Goal: Complete application form: Complete application form

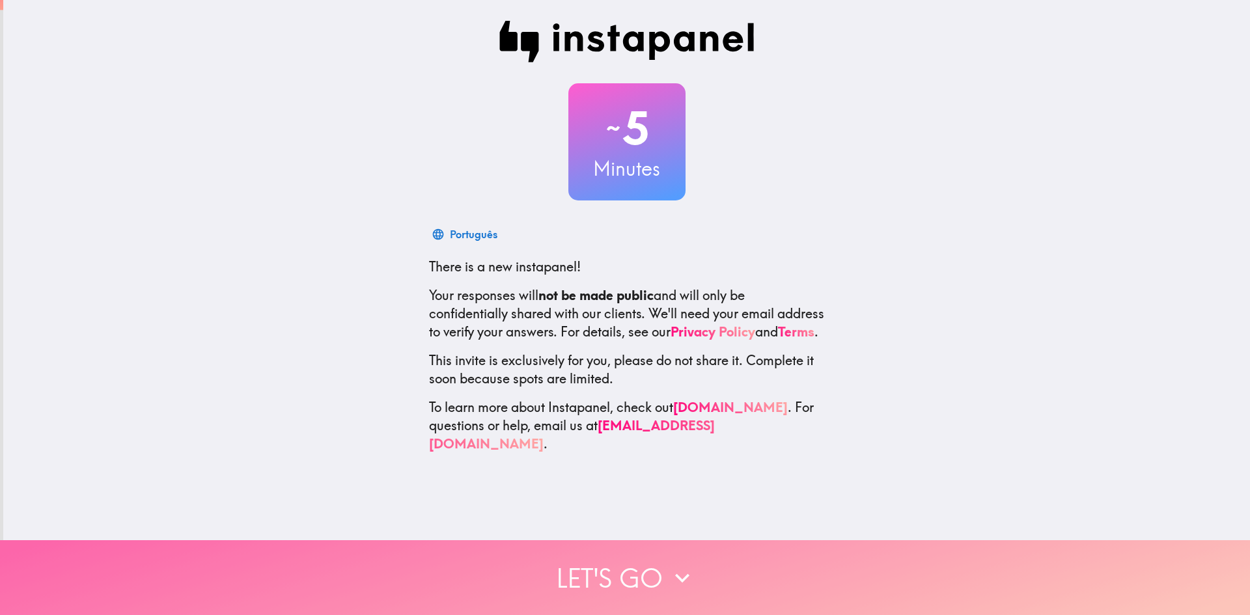
click at [733, 589] on button "Let's go" at bounding box center [625, 577] width 1250 height 75
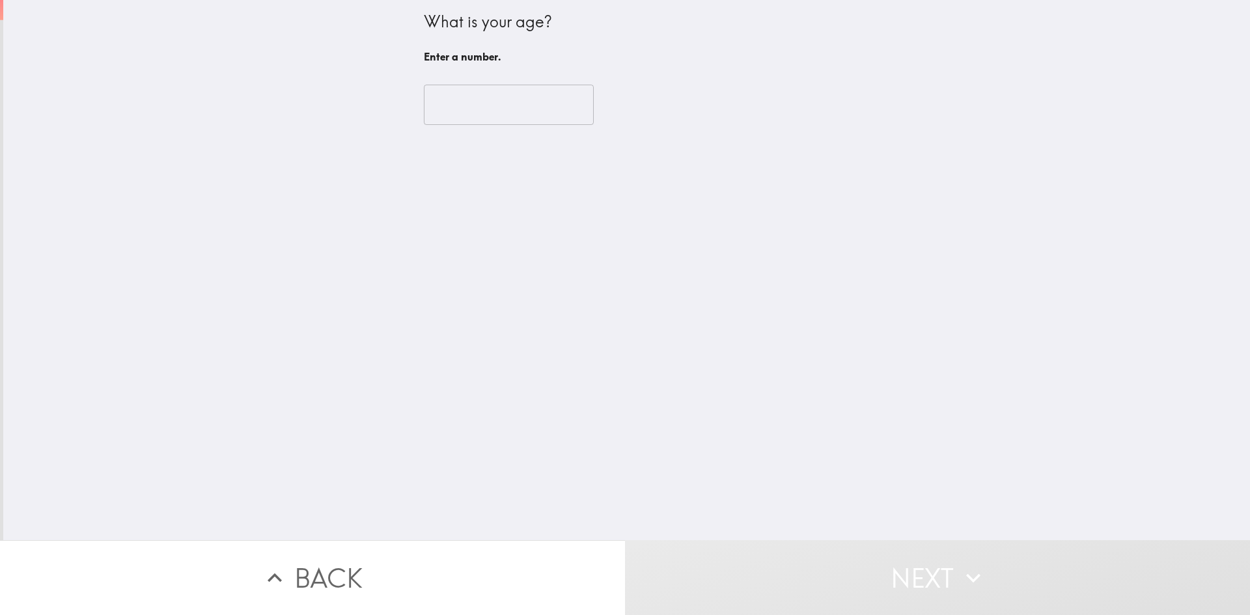
click at [430, 107] on input "number" at bounding box center [509, 105] width 170 height 40
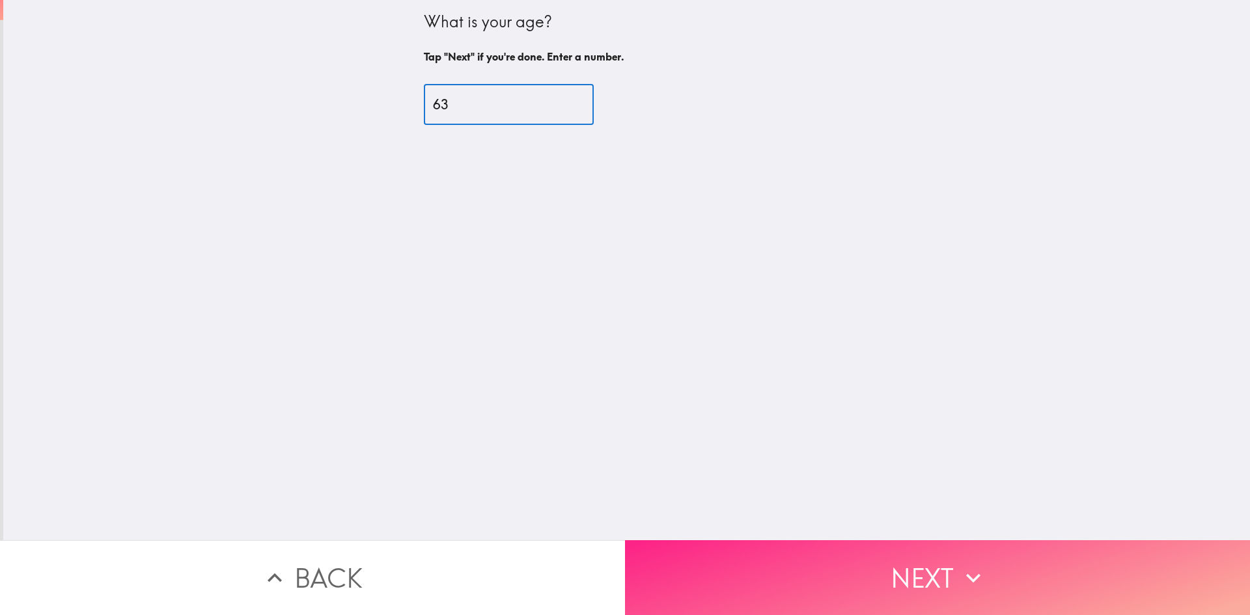
type input "63"
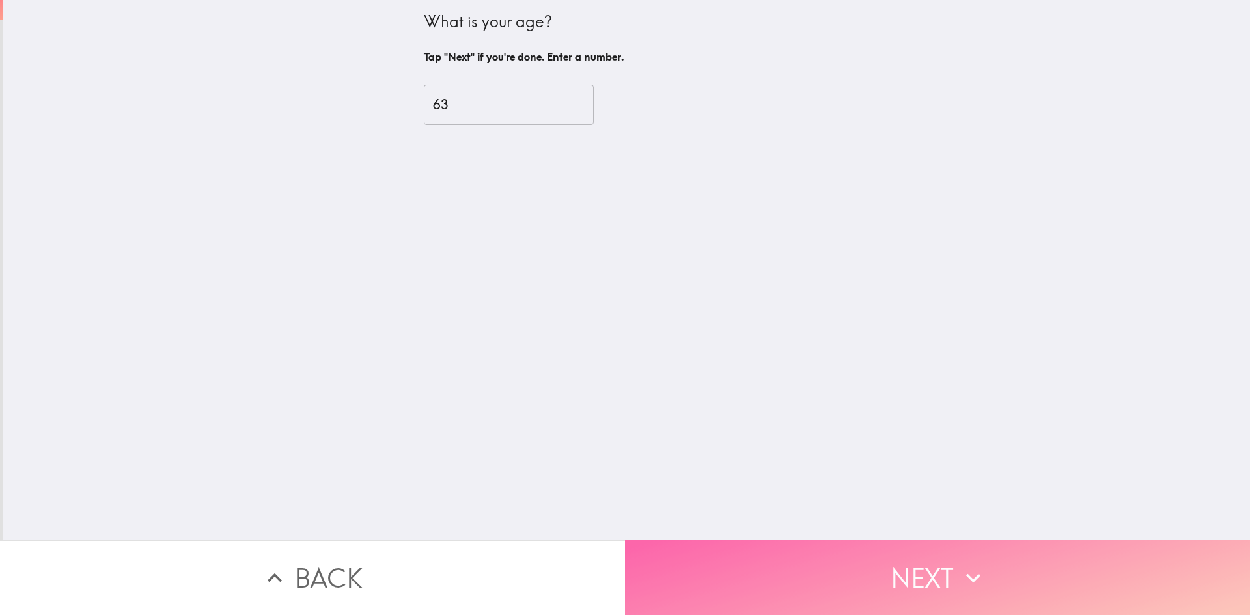
click at [854, 565] on button "Next" at bounding box center [937, 577] width 625 height 75
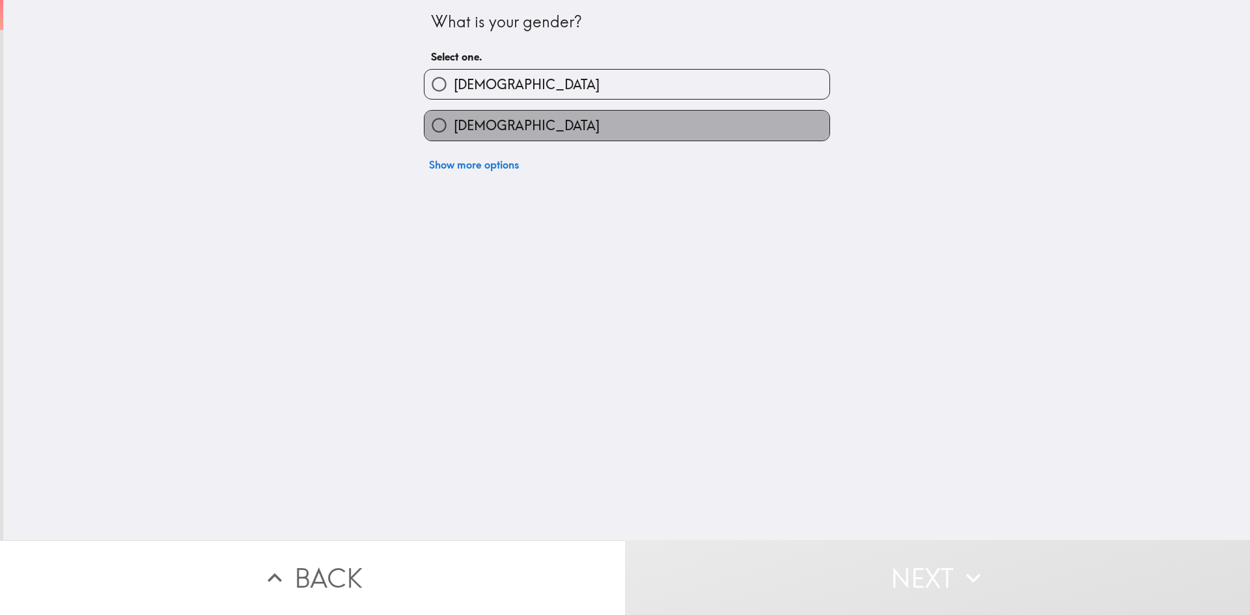
click at [477, 122] on span "[DEMOGRAPHIC_DATA]" at bounding box center [527, 126] width 146 height 18
click at [454, 122] on input "[DEMOGRAPHIC_DATA]" at bounding box center [439, 125] width 29 height 29
radio input "true"
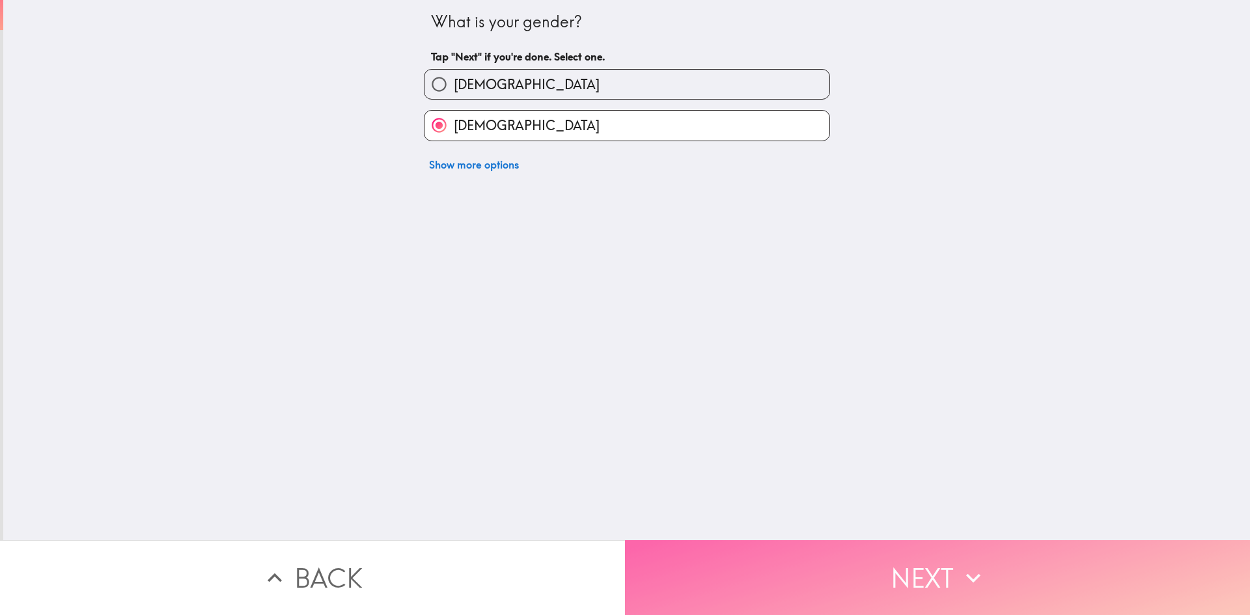
click at [832, 556] on button "Next" at bounding box center [937, 577] width 625 height 75
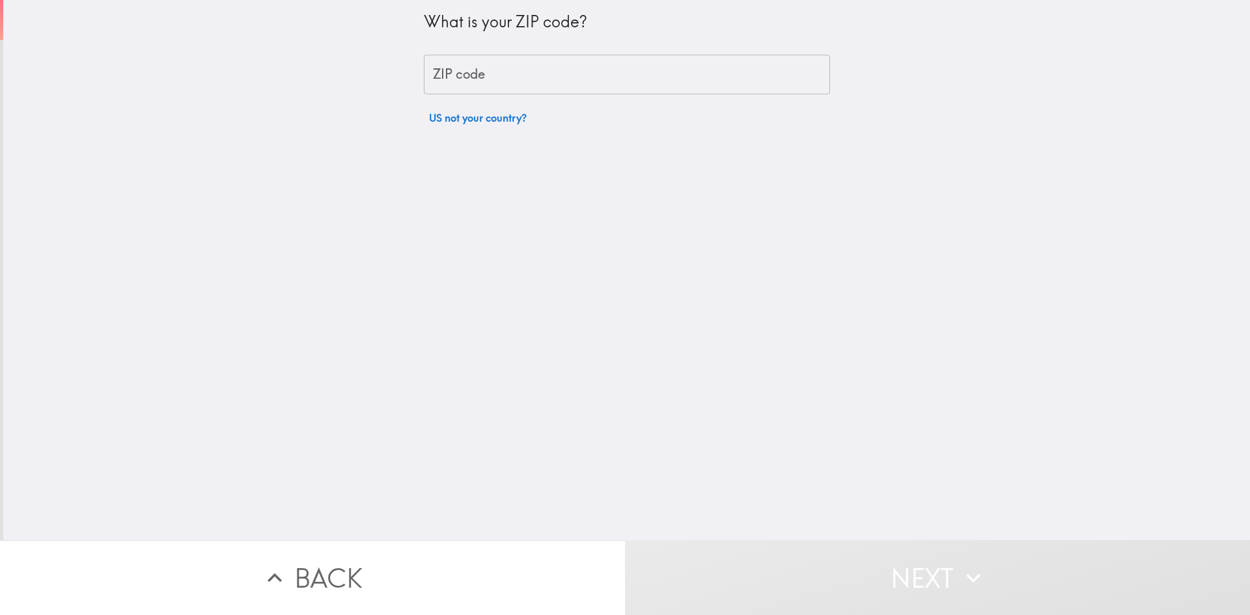
click at [467, 74] on input "ZIP code" at bounding box center [627, 75] width 406 height 40
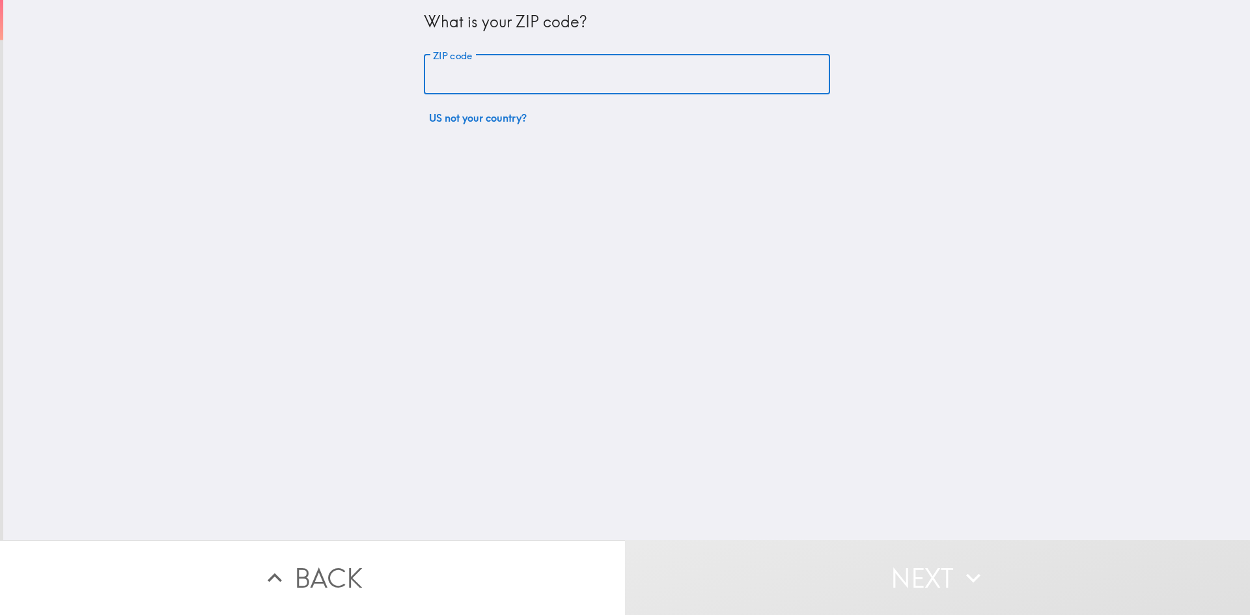
type input "11374"
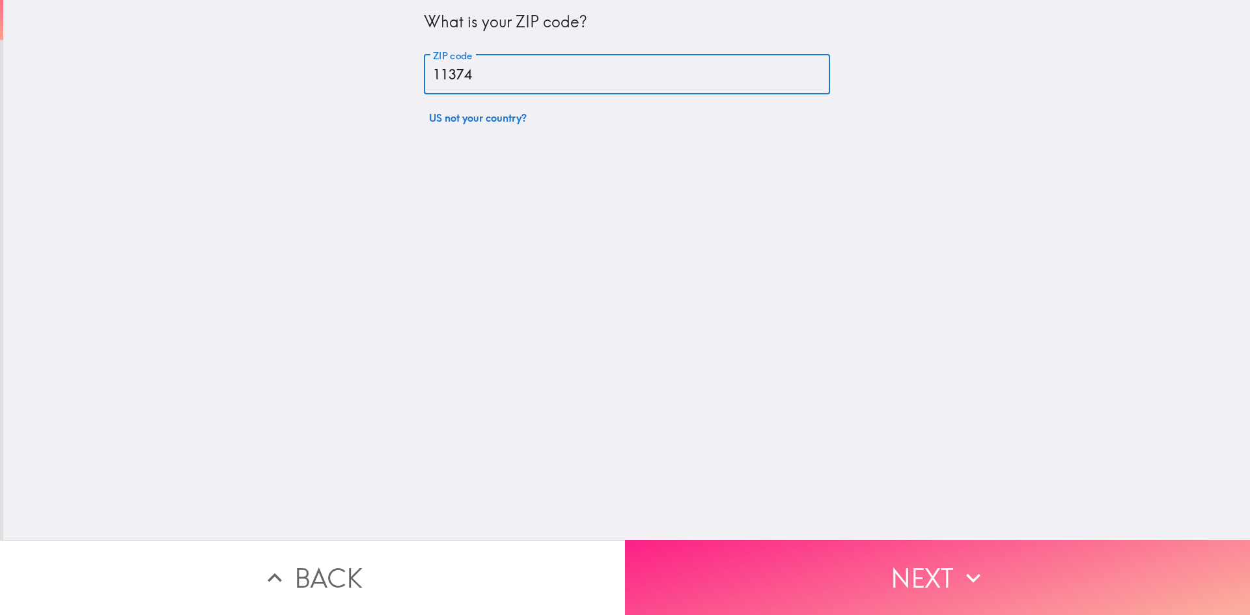
click at [855, 553] on button "Next" at bounding box center [937, 577] width 625 height 75
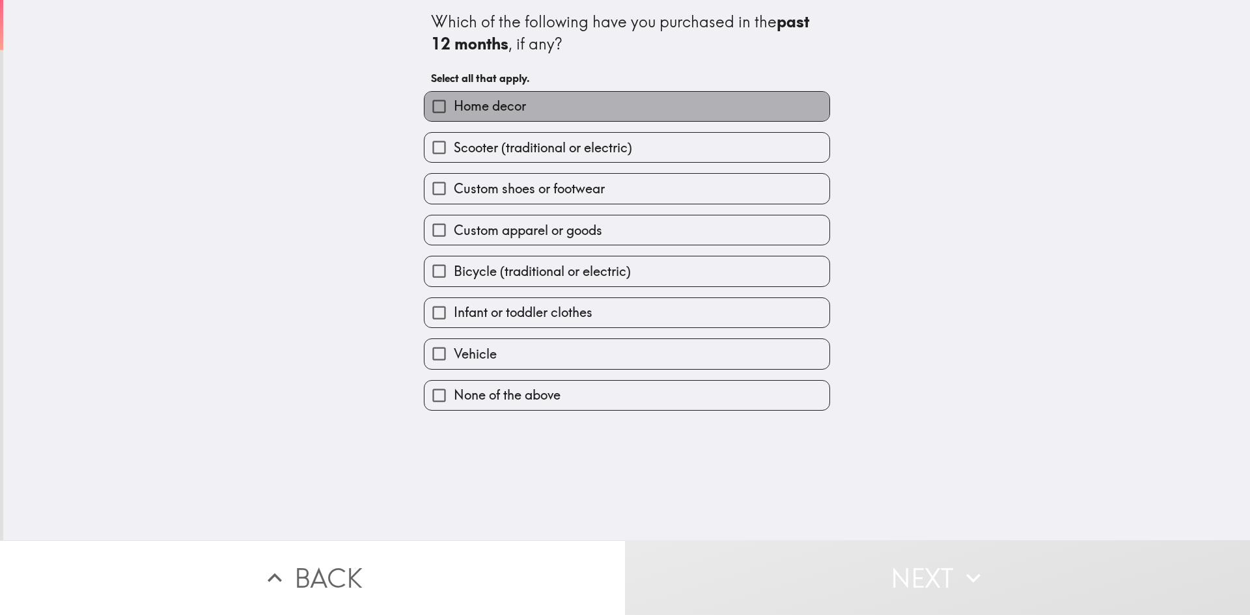
click at [498, 101] on span "Home decor" at bounding box center [490, 106] width 72 height 18
click at [454, 101] on input "Home decor" at bounding box center [439, 106] width 29 height 29
checkbox input "true"
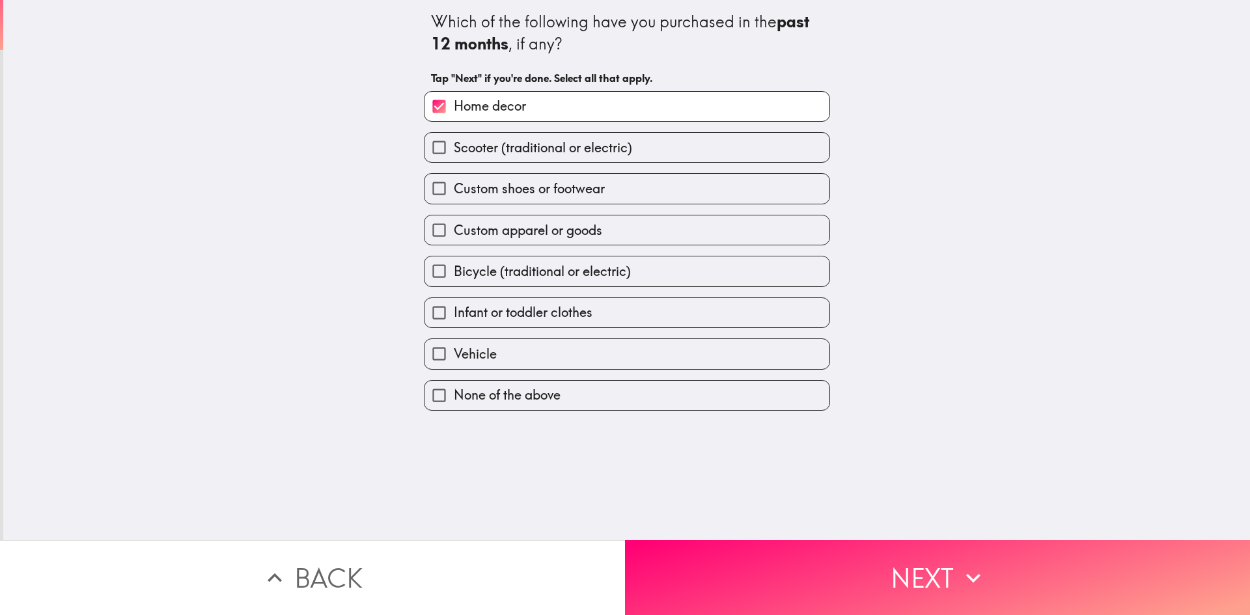
click at [792, 227] on label "Custom apparel or goods" at bounding box center [627, 230] width 405 height 29
click at [454, 227] on input "Custom apparel or goods" at bounding box center [439, 230] width 29 height 29
checkbox input "true"
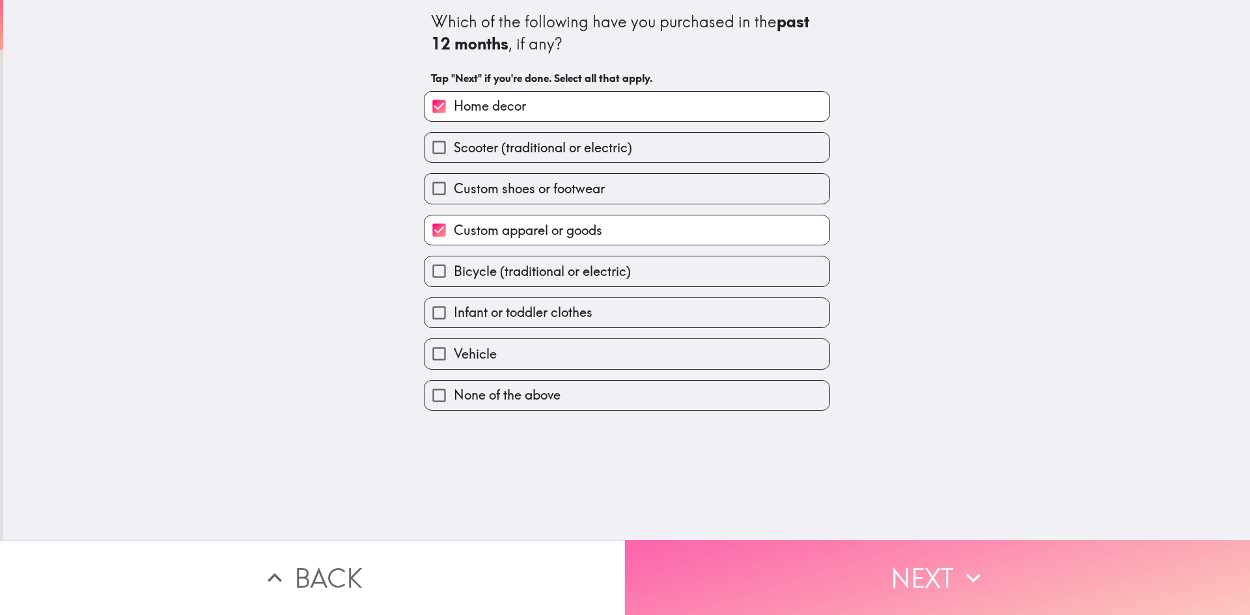
click at [791, 573] on button "Next" at bounding box center [937, 577] width 625 height 75
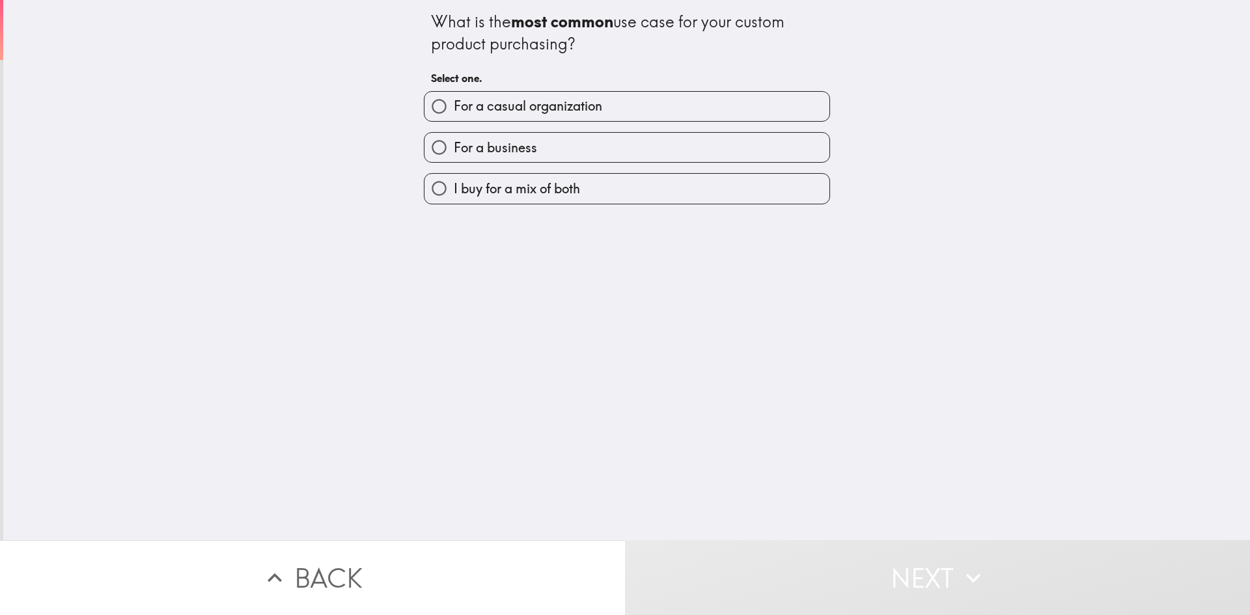
click at [788, 109] on label "For a casual organization" at bounding box center [627, 106] width 405 height 29
click at [454, 109] on input "For a casual organization" at bounding box center [439, 106] width 29 height 29
radio input "true"
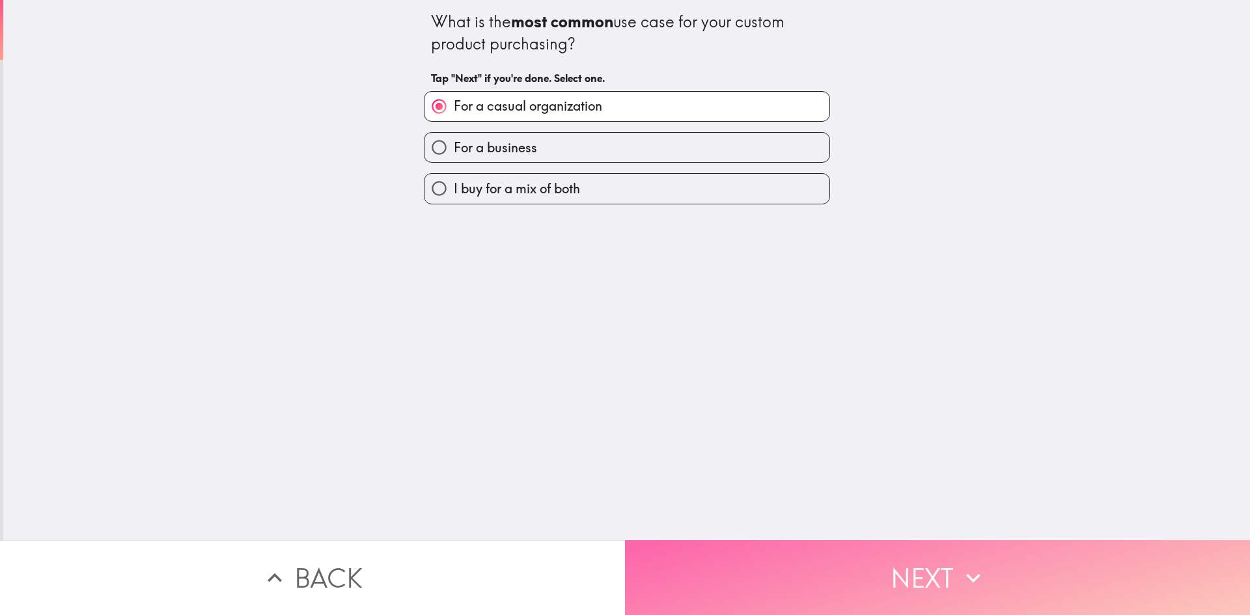
click at [787, 557] on button "Next" at bounding box center [937, 577] width 625 height 75
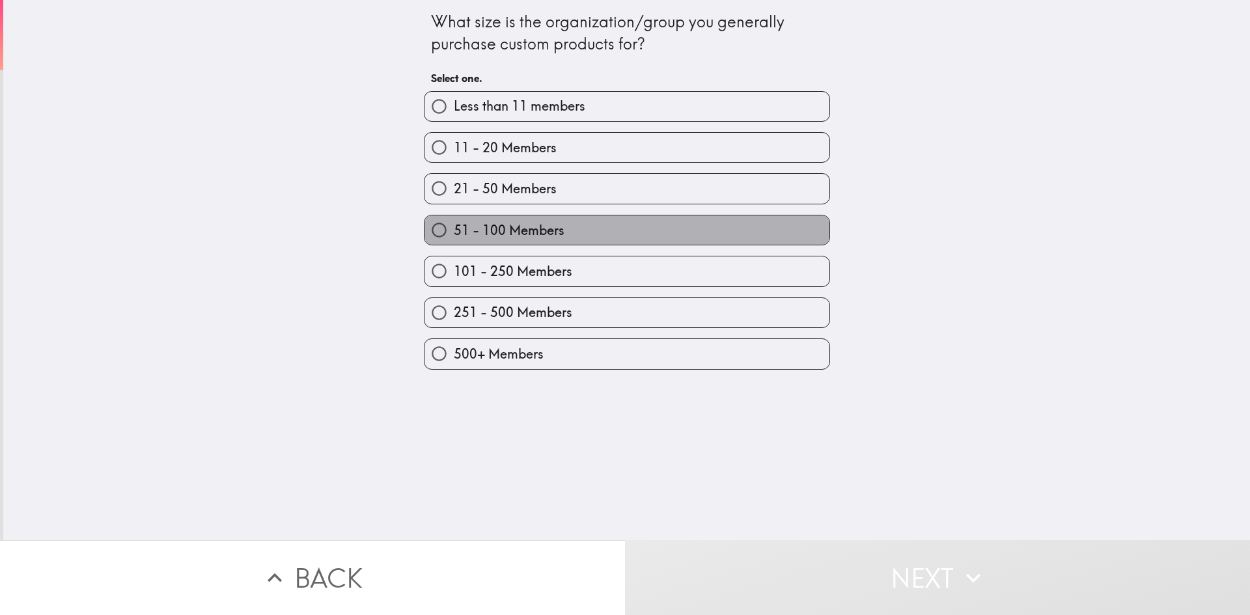
click at [783, 227] on label "51 - 100 Members" at bounding box center [627, 230] width 405 height 29
click at [454, 227] on input "51 - 100 Members" at bounding box center [439, 230] width 29 height 29
radio input "true"
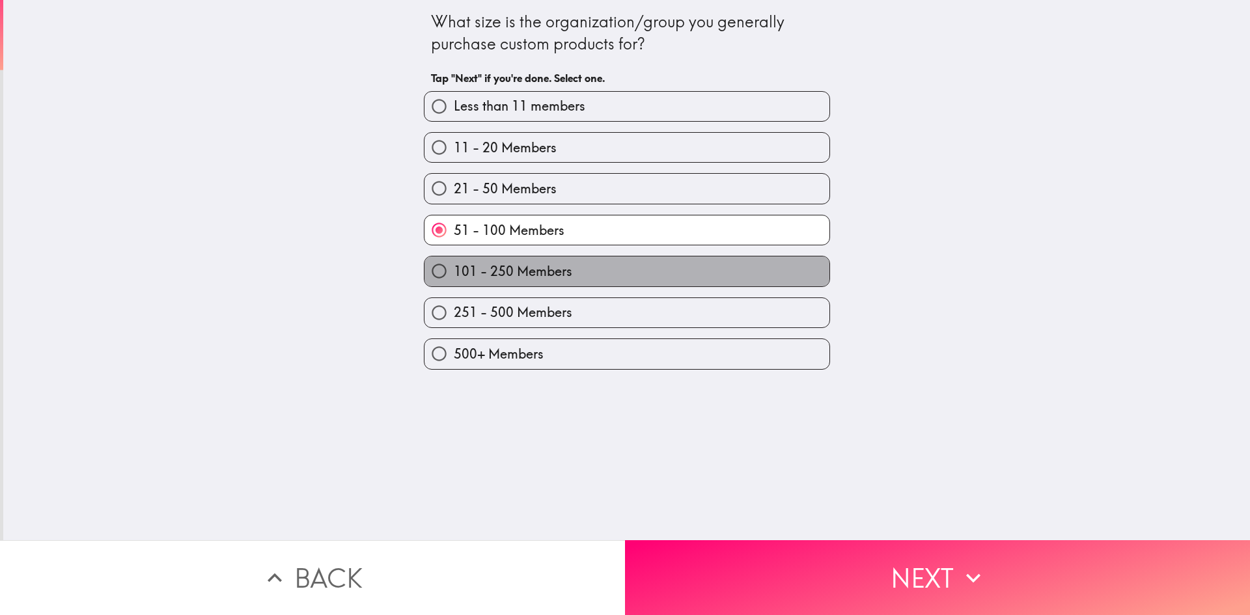
click at [760, 281] on label "101 - 250 Members" at bounding box center [627, 271] width 405 height 29
click at [454, 281] on input "101 - 250 Members" at bounding box center [439, 271] width 29 height 29
radio input "true"
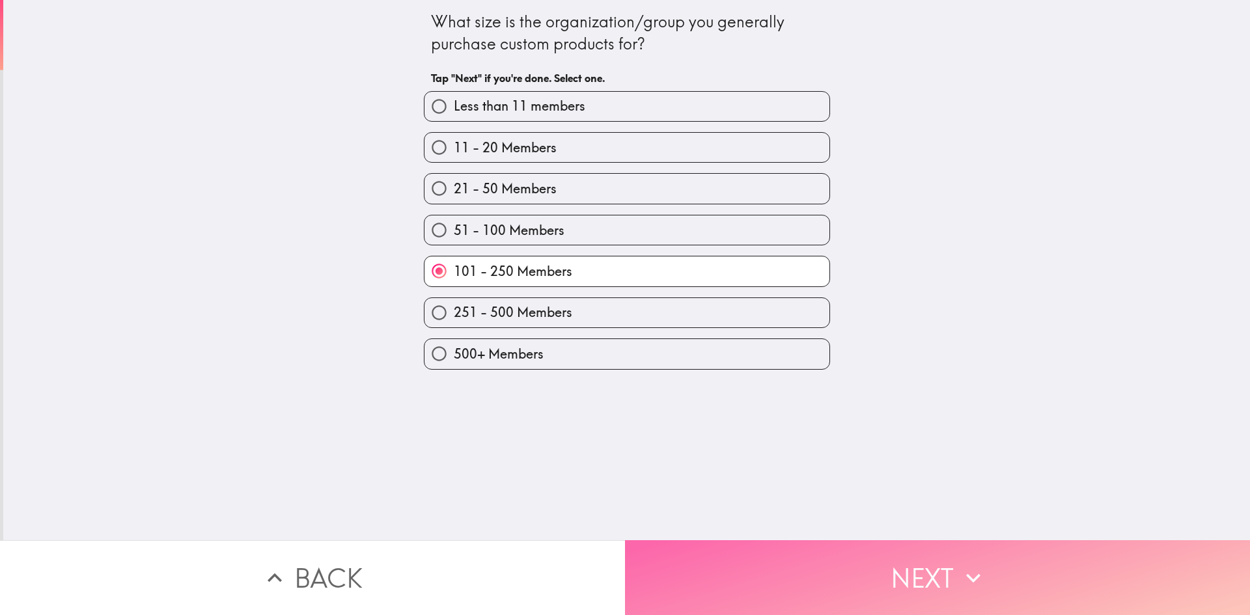
click at [734, 561] on button "Next" at bounding box center [937, 577] width 625 height 75
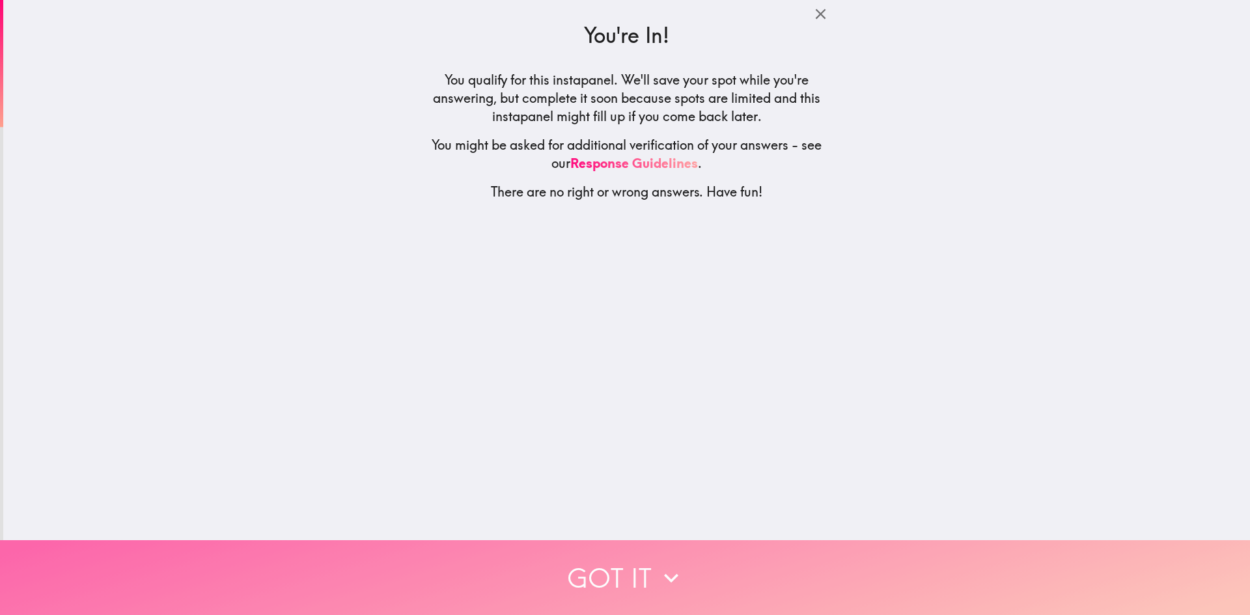
click at [657, 569] on icon "button" at bounding box center [671, 578] width 29 height 29
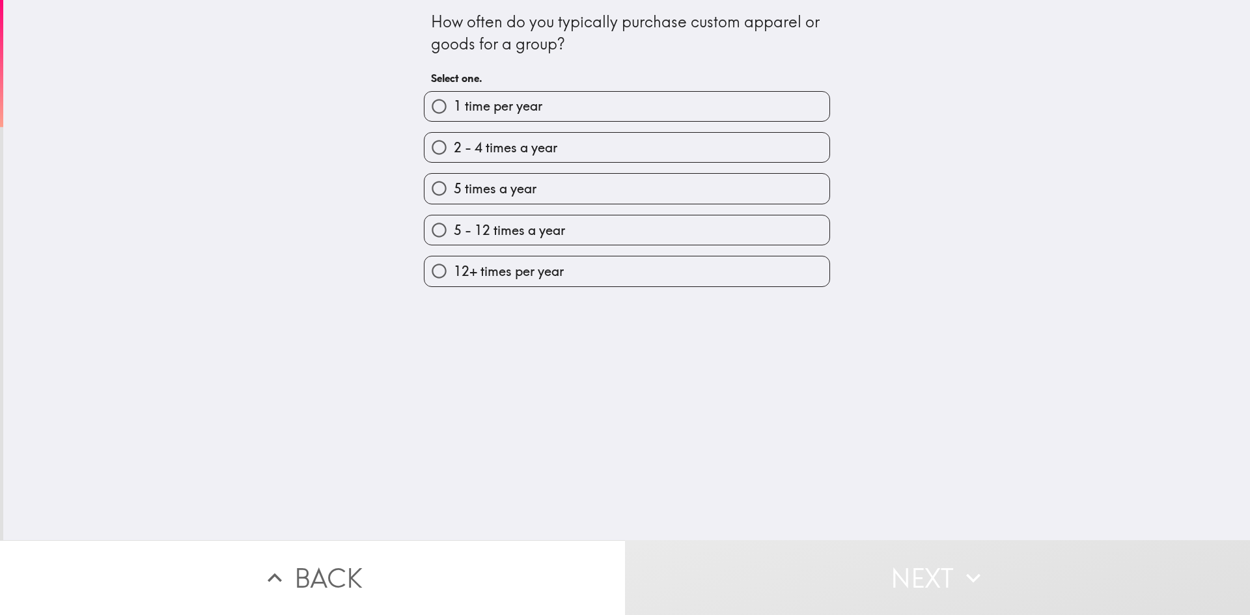
click at [443, 189] on input "5 times a year" at bounding box center [439, 188] width 29 height 29
radio input "true"
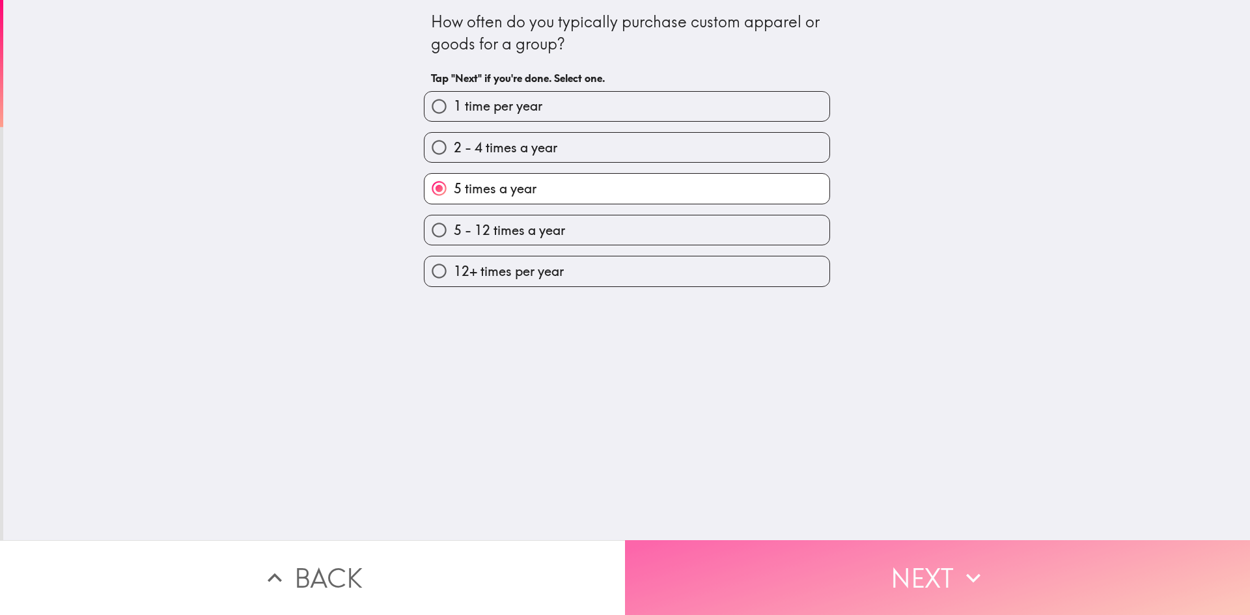
click at [918, 549] on button "Next" at bounding box center [937, 577] width 625 height 75
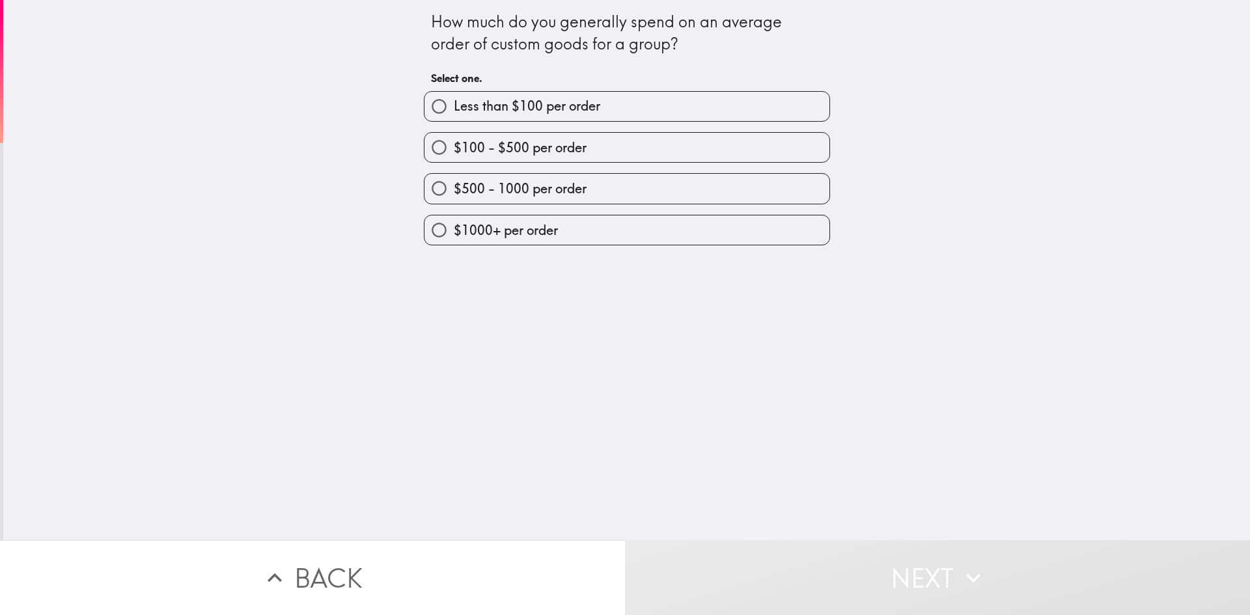
click at [774, 102] on label "Less than $100 per order" at bounding box center [627, 106] width 405 height 29
click at [454, 102] on input "Less than $100 per order" at bounding box center [439, 106] width 29 height 29
radio input "true"
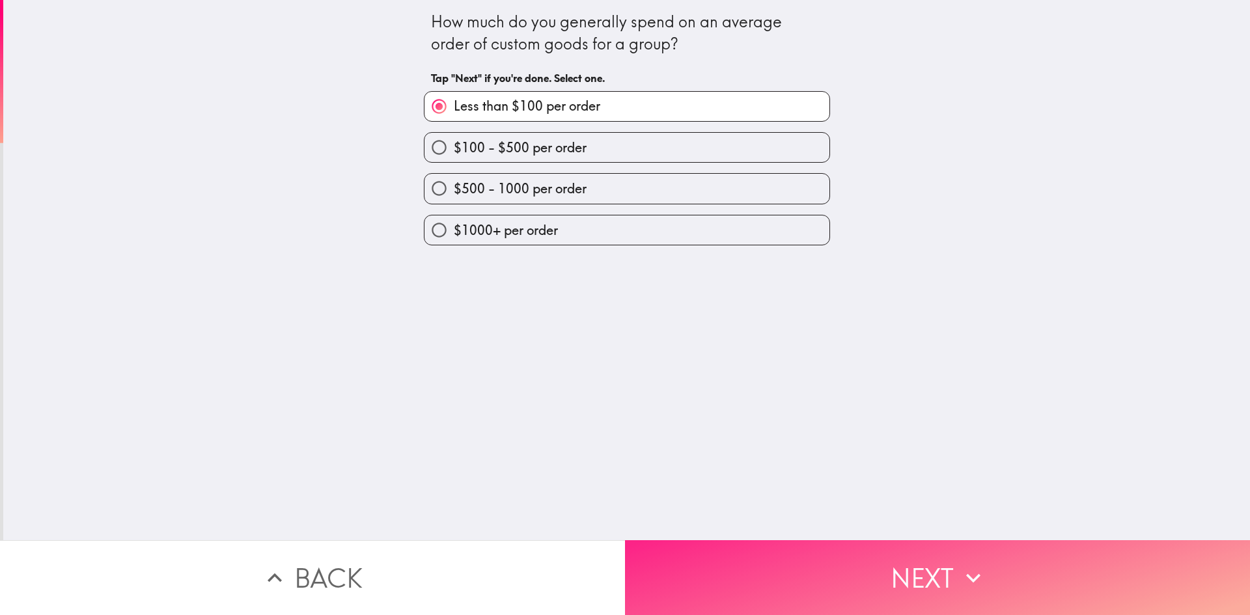
click at [766, 573] on button "Next" at bounding box center [937, 577] width 625 height 75
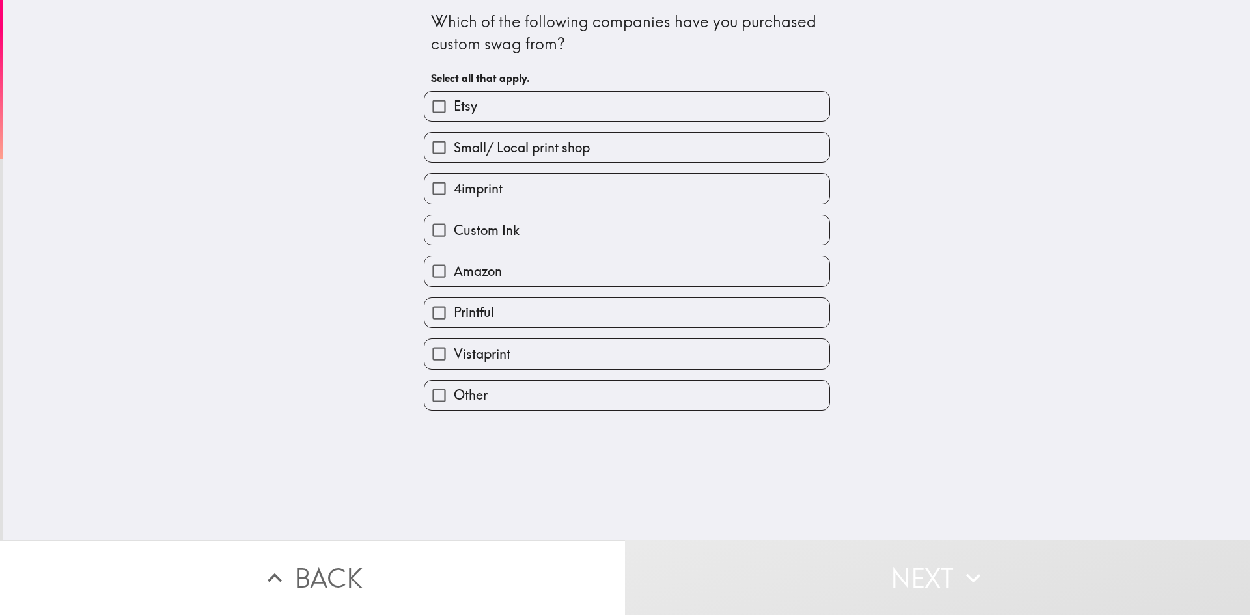
click at [553, 399] on label "Other" at bounding box center [627, 395] width 405 height 29
click at [454, 399] on input "Other" at bounding box center [439, 395] width 29 height 29
checkbox input "true"
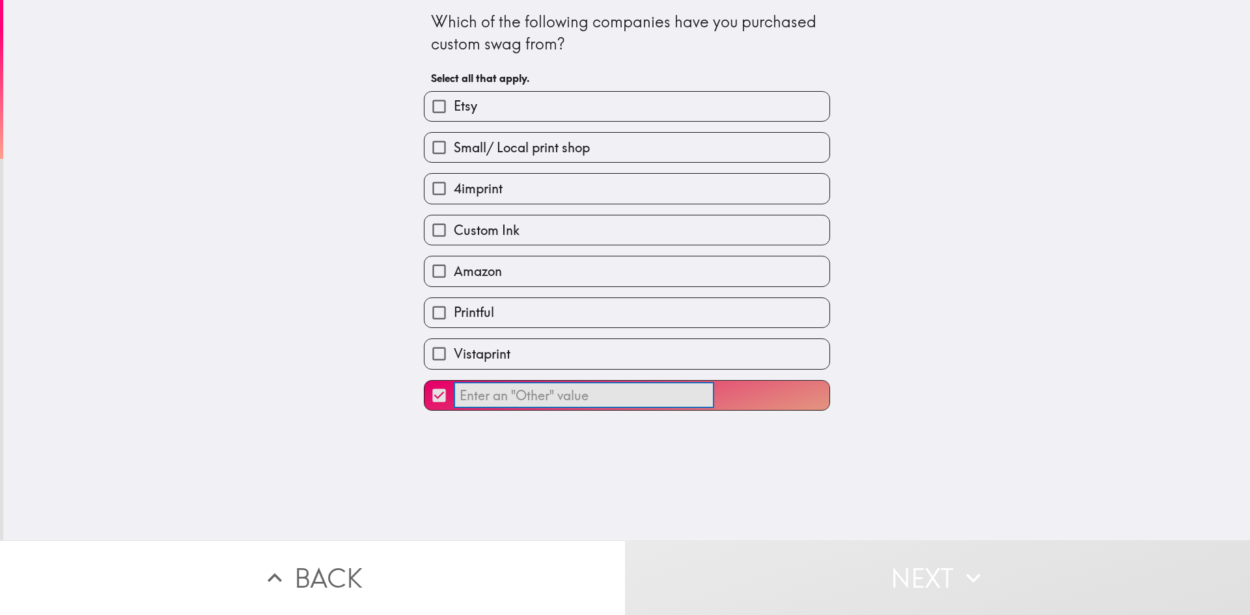
click at [559, 399] on input "​" at bounding box center [584, 395] width 260 height 25
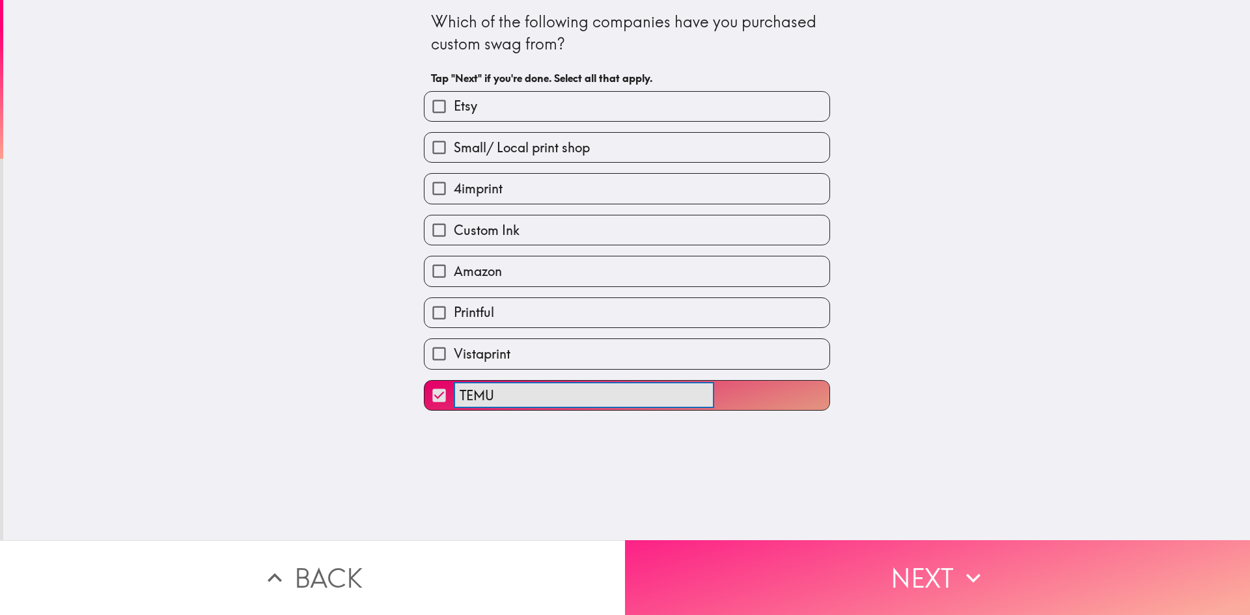
type input "TEMU"
click at [1098, 571] on button "Next" at bounding box center [937, 577] width 625 height 75
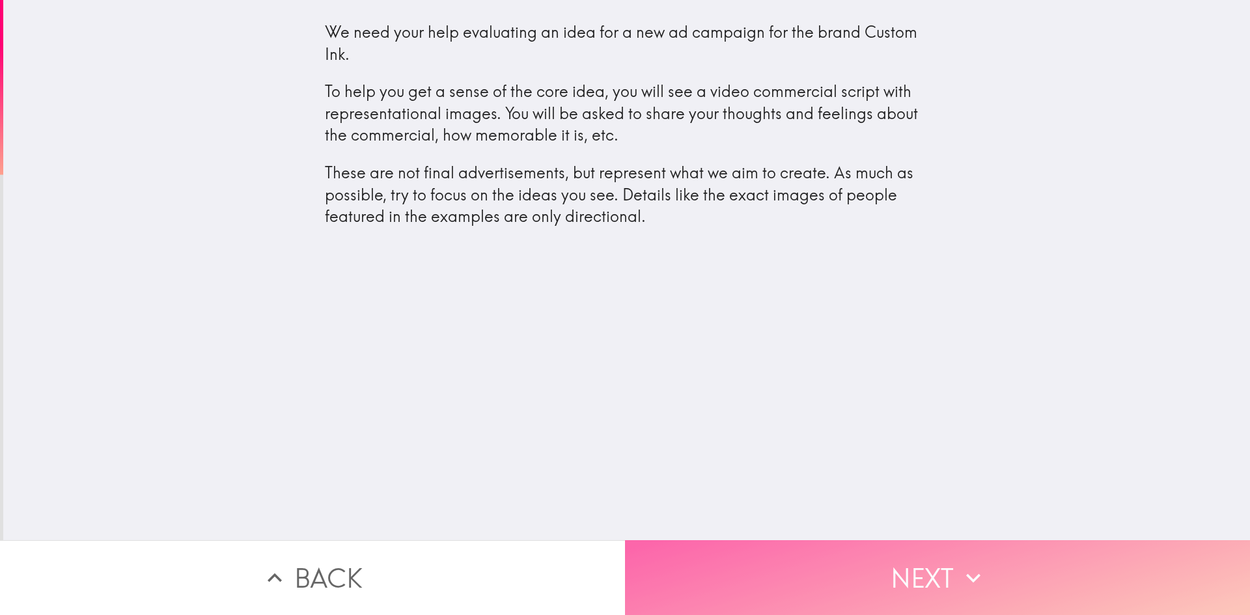
click at [990, 566] on button "Next" at bounding box center [937, 577] width 625 height 75
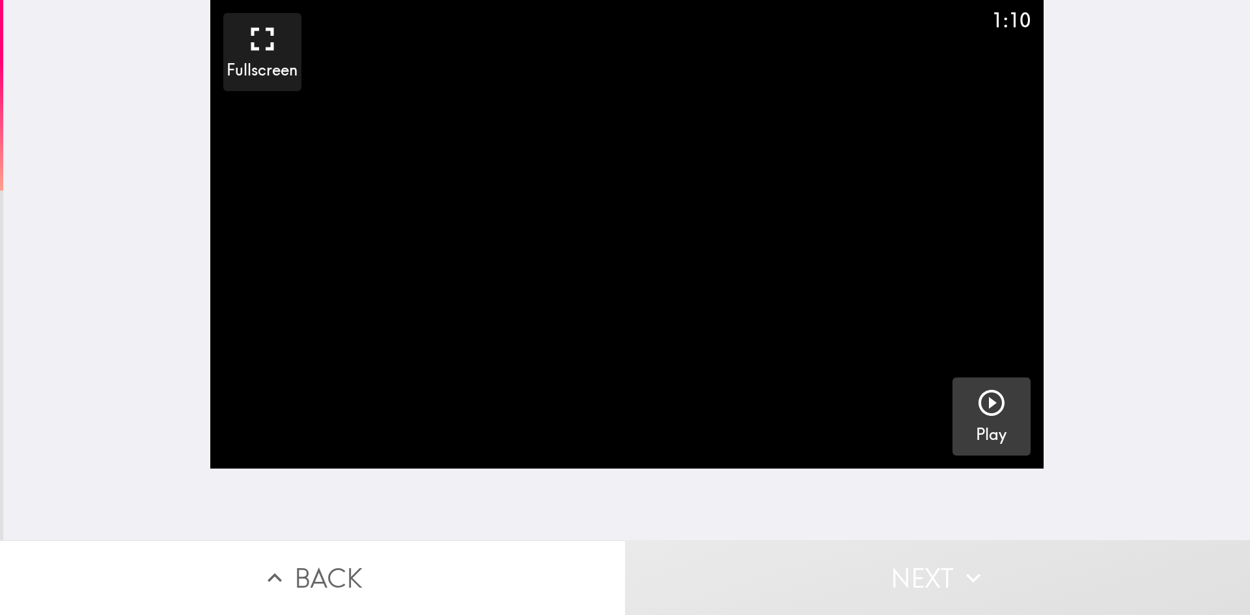
click at [989, 404] on icon "button" at bounding box center [991, 402] width 31 height 31
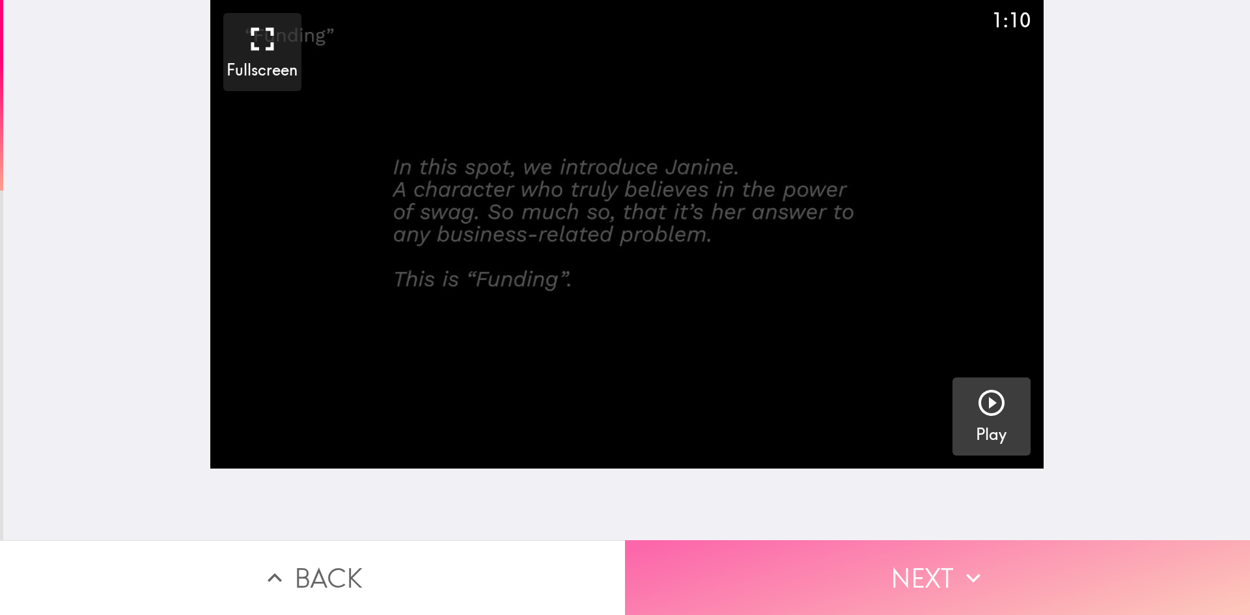
click at [985, 559] on button "Next" at bounding box center [937, 577] width 625 height 75
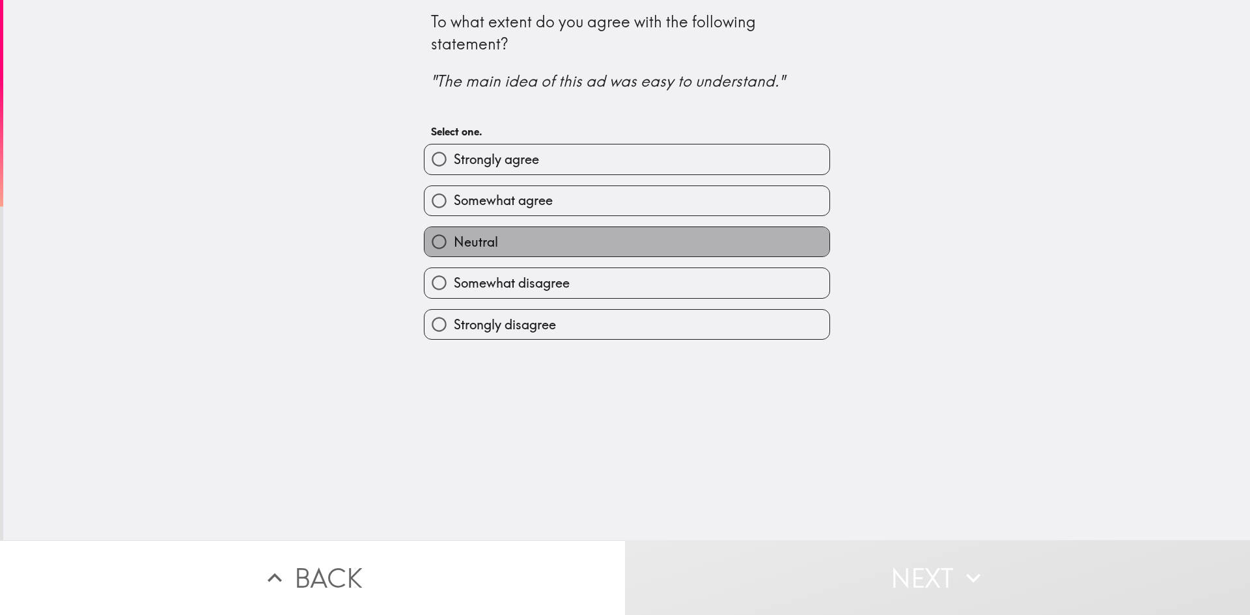
click at [771, 235] on label "Neutral" at bounding box center [627, 241] width 405 height 29
click at [454, 235] on input "Neutral" at bounding box center [439, 241] width 29 height 29
radio input "true"
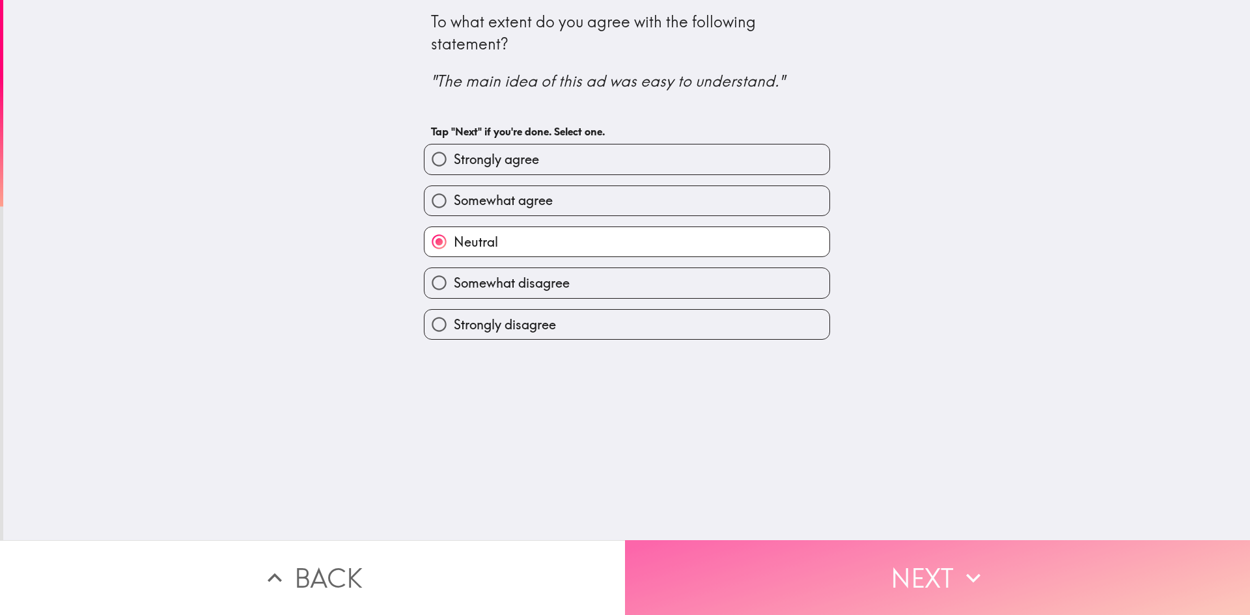
click at [832, 565] on button "Next" at bounding box center [937, 577] width 625 height 75
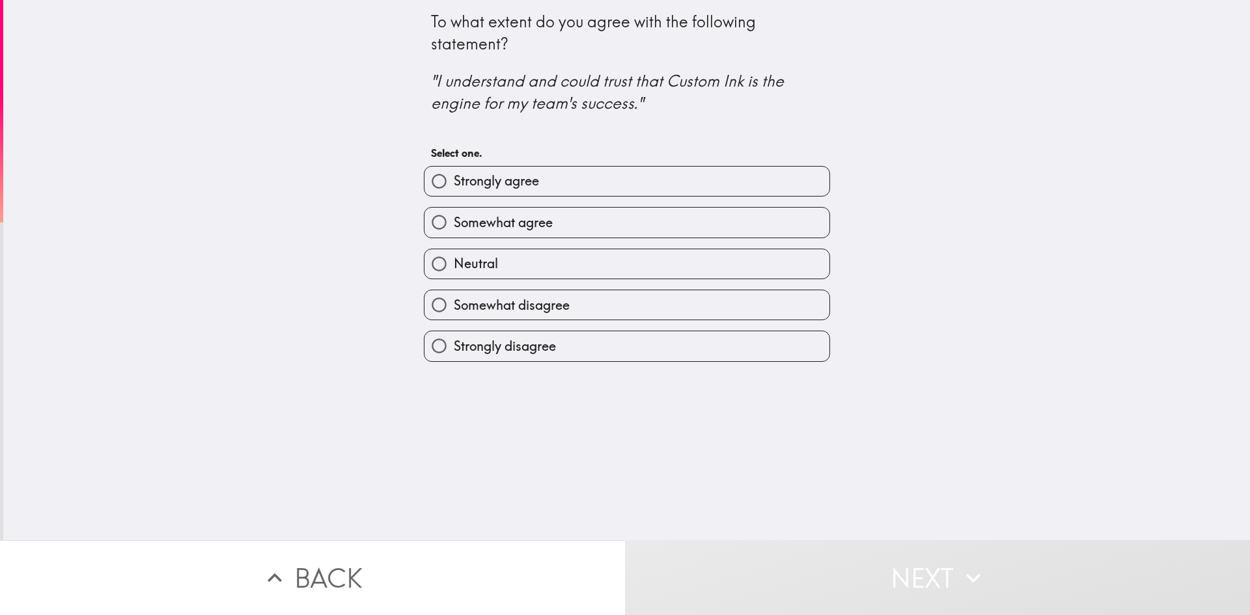
click at [796, 259] on label "Neutral" at bounding box center [627, 263] width 405 height 29
click at [454, 259] on input "Neutral" at bounding box center [439, 263] width 29 height 29
radio input "true"
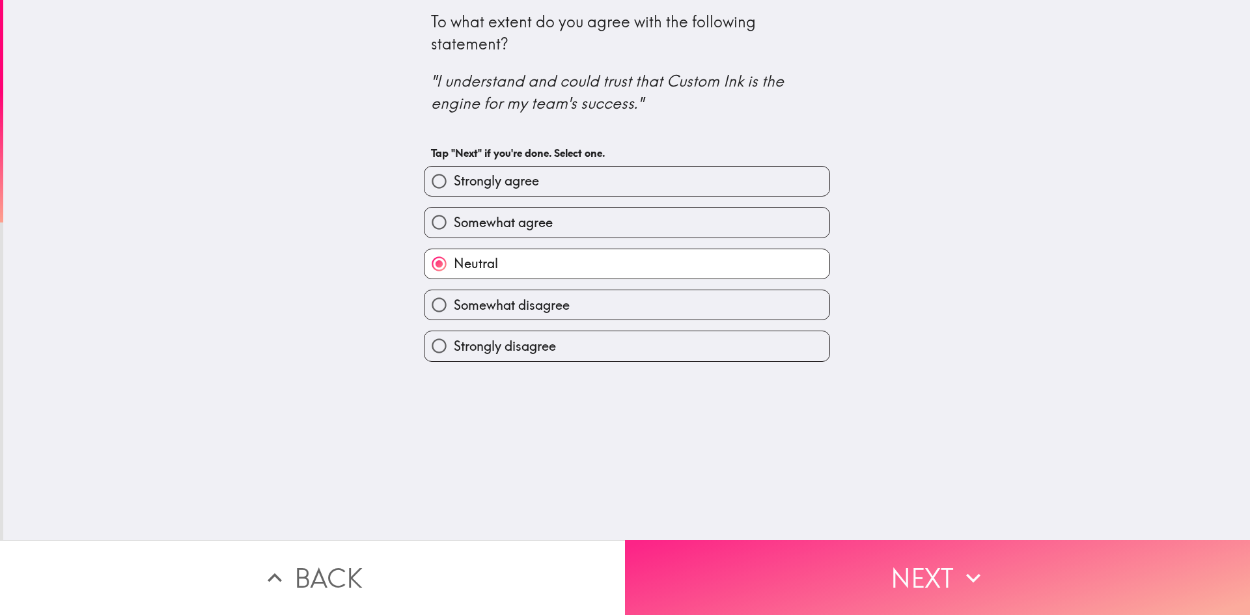
click at [697, 565] on button "Next" at bounding box center [937, 577] width 625 height 75
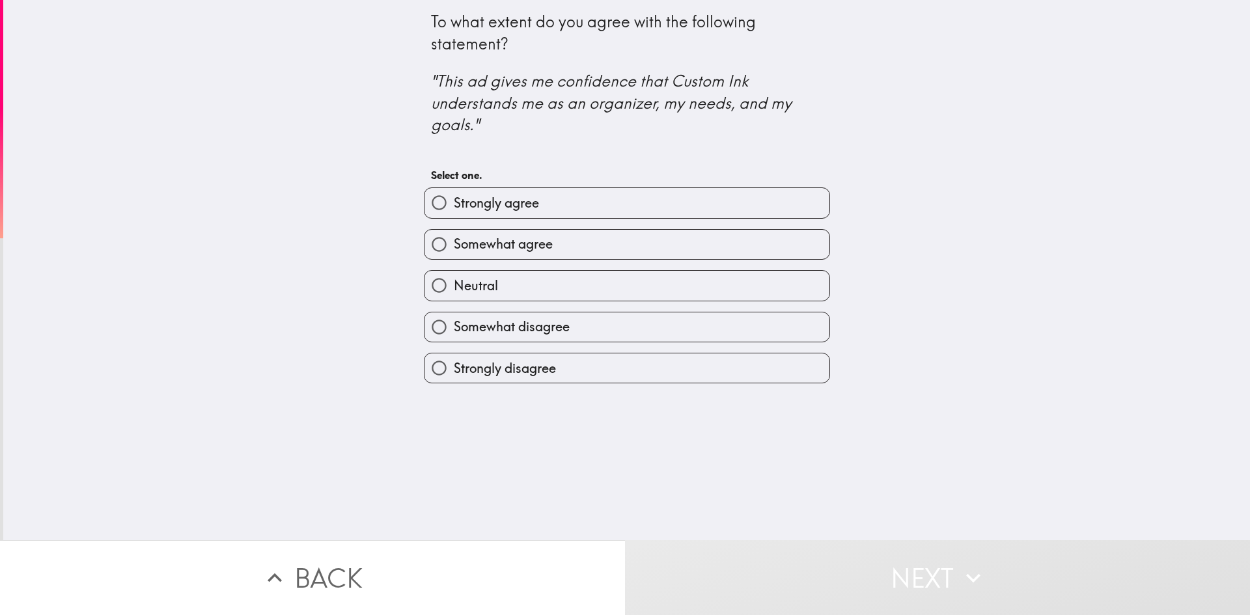
click at [573, 277] on label "Neutral" at bounding box center [627, 285] width 405 height 29
click at [454, 277] on input "Neutral" at bounding box center [439, 285] width 29 height 29
radio input "true"
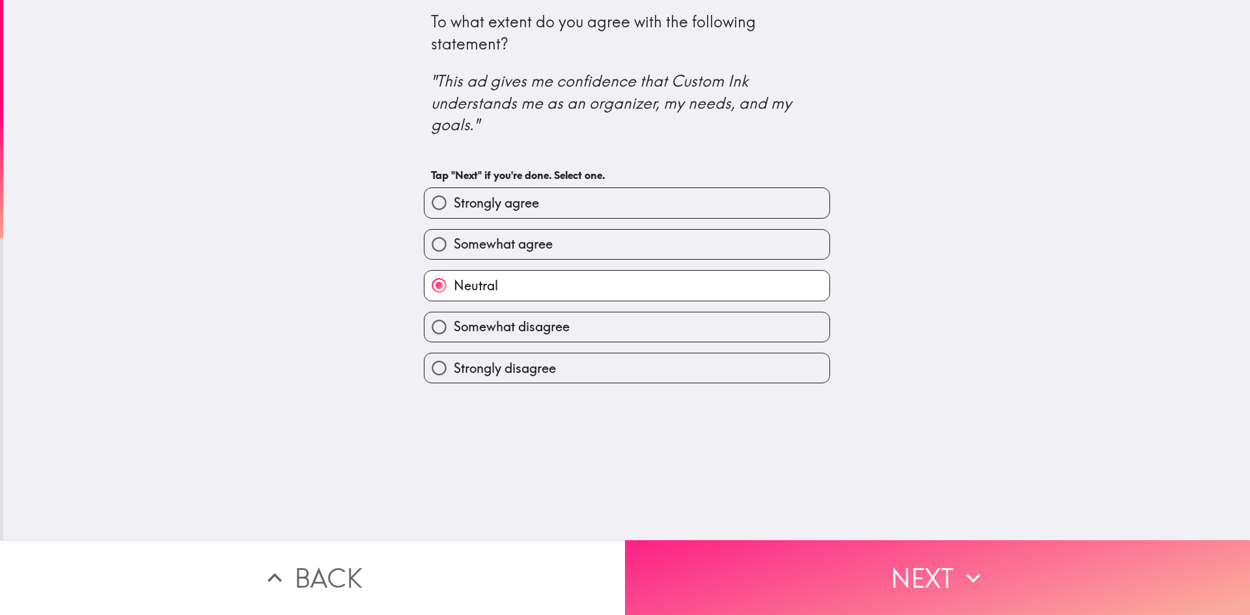
click at [808, 572] on button "Next" at bounding box center [937, 577] width 625 height 75
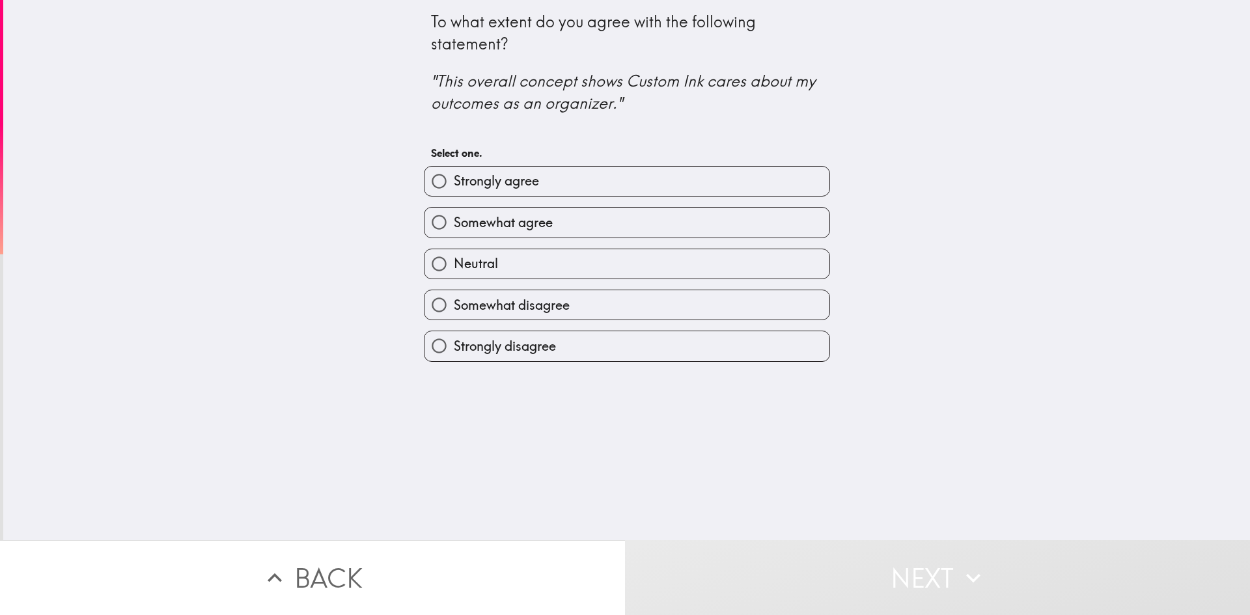
click at [461, 260] on span "Neutral" at bounding box center [476, 264] width 44 height 18
click at [454, 260] on input "Neutral" at bounding box center [439, 263] width 29 height 29
radio input "true"
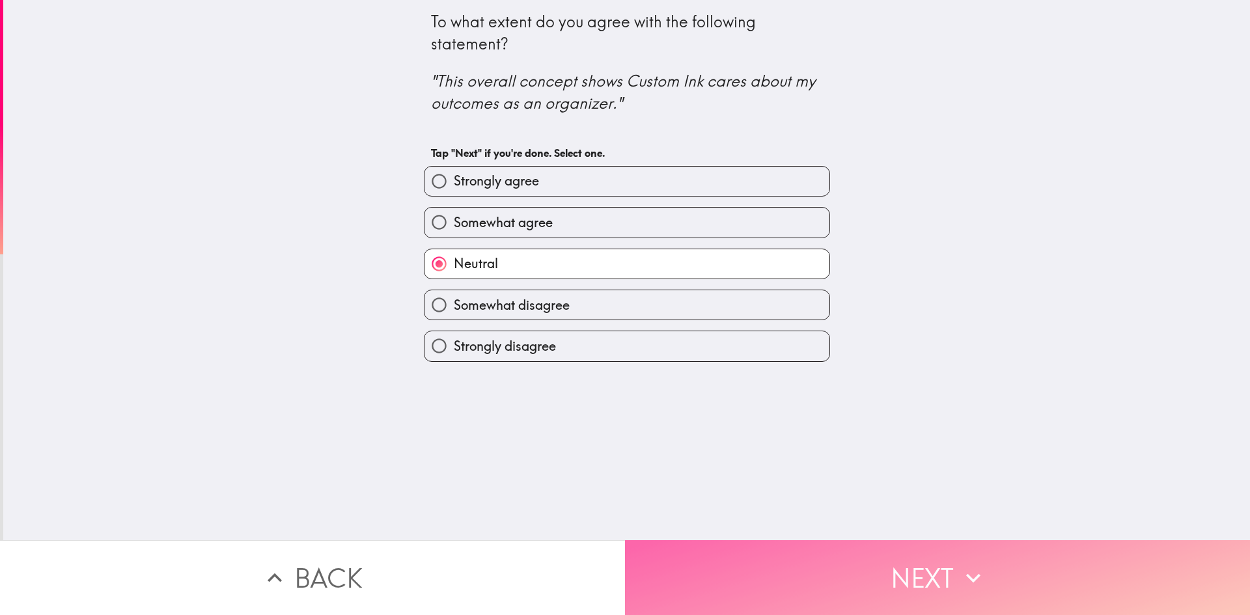
click at [743, 576] on button "Next" at bounding box center [937, 577] width 625 height 75
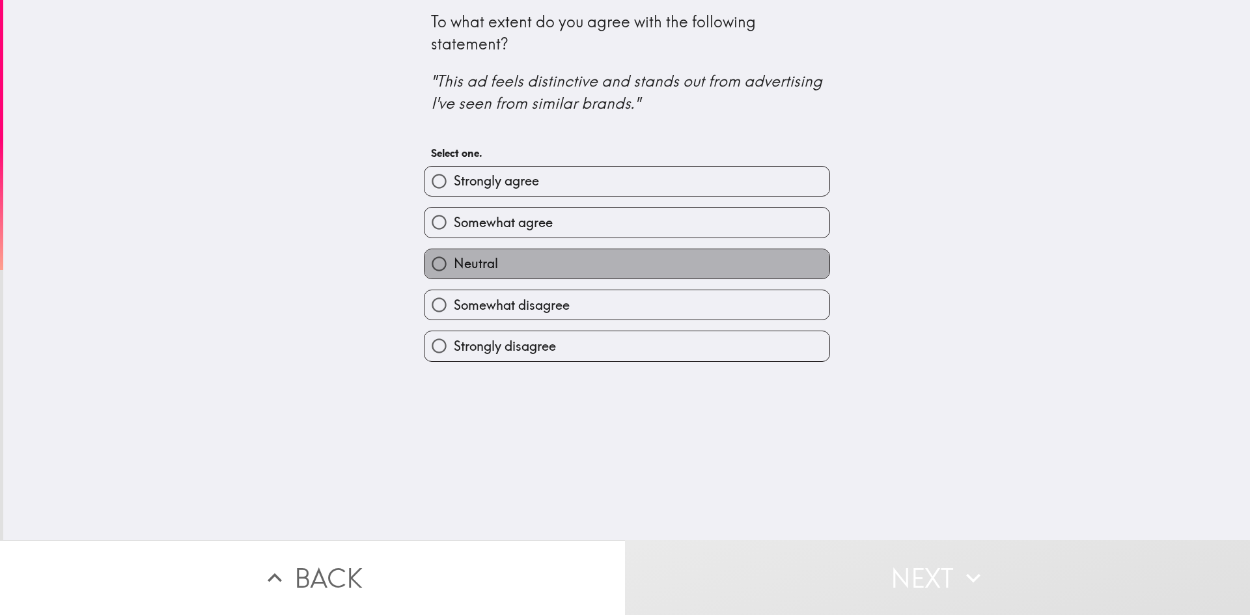
click at [471, 265] on span "Neutral" at bounding box center [476, 264] width 44 height 18
click at [454, 265] on input "Neutral" at bounding box center [439, 263] width 29 height 29
radio input "true"
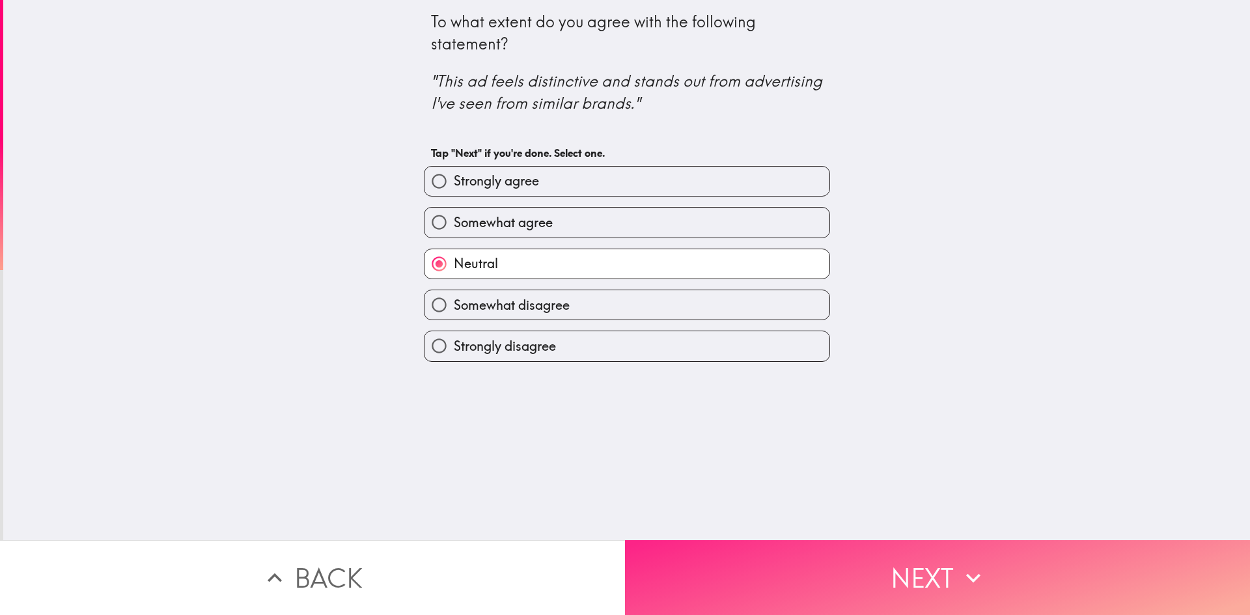
click at [723, 566] on button "Next" at bounding box center [937, 577] width 625 height 75
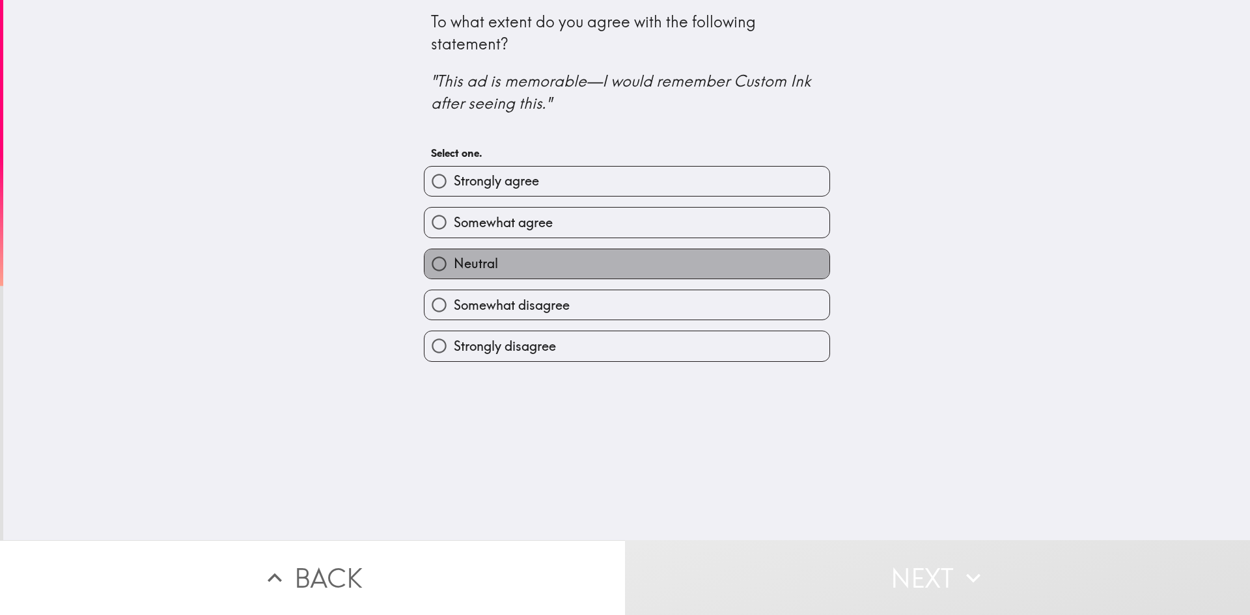
click at [458, 262] on span "Neutral" at bounding box center [476, 264] width 44 height 18
click at [454, 262] on input "Neutral" at bounding box center [439, 263] width 29 height 29
radio input "true"
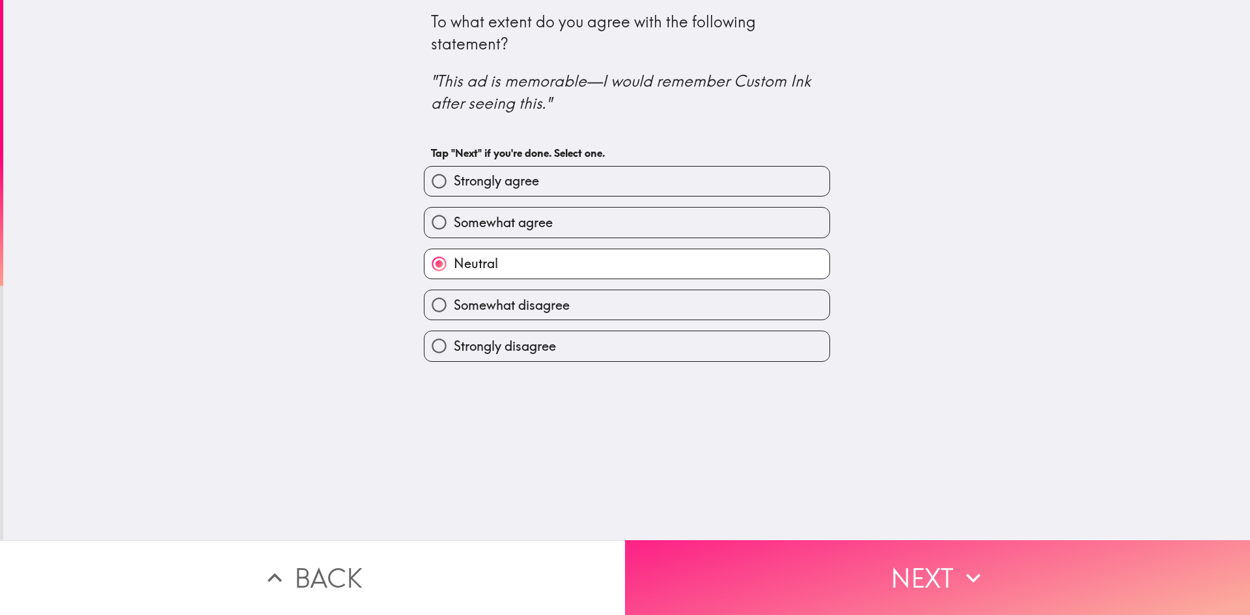
click at [716, 586] on button "Next" at bounding box center [937, 577] width 625 height 75
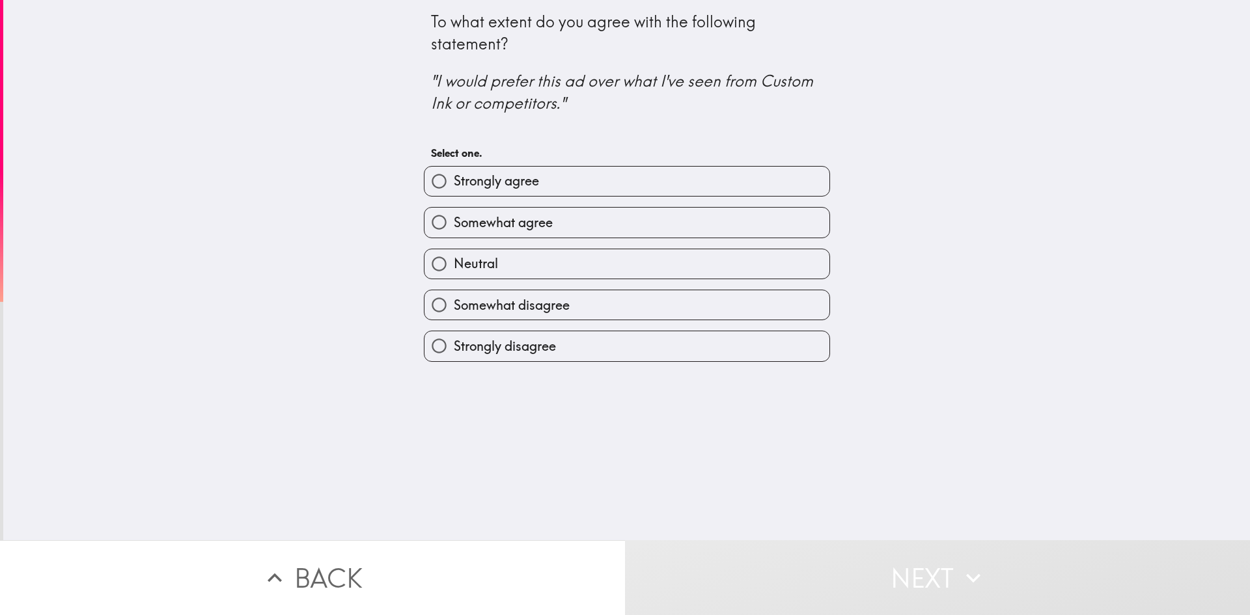
click at [591, 262] on label "Neutral" at bounding box center [627, 263] width 405 height 29
click at [454, 262] on input "Neutral" at bounding box center [439, 263] width 29 height 29
radio input "true"
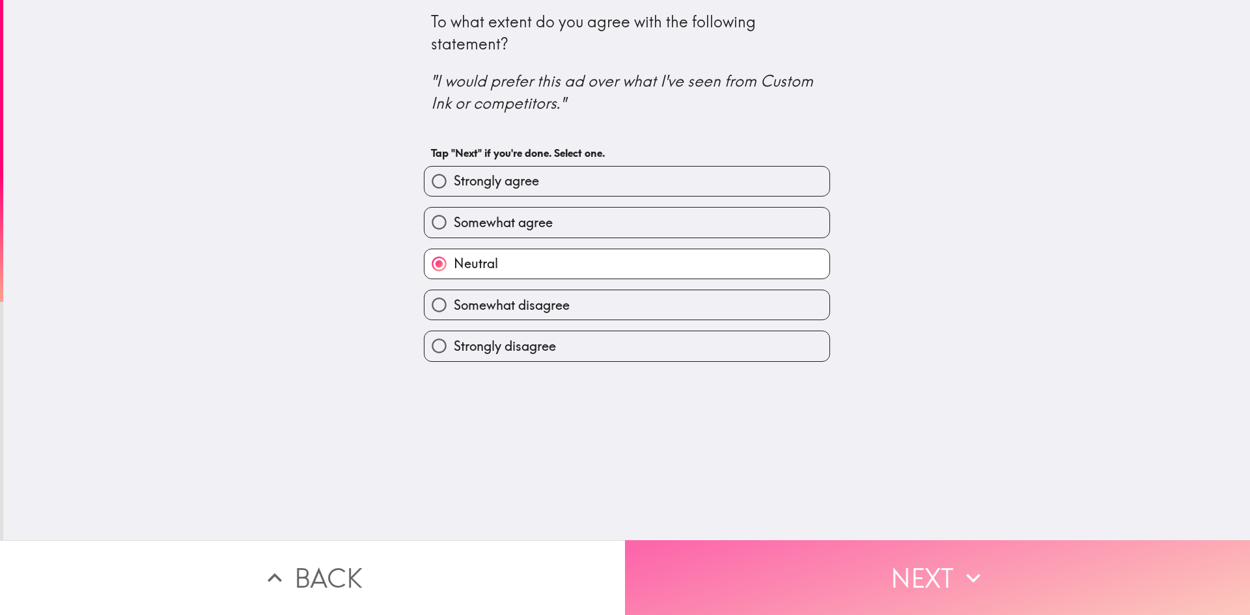
click at [766, 561] on button "Next" at bounding box center [937, 577] width 625 height 75
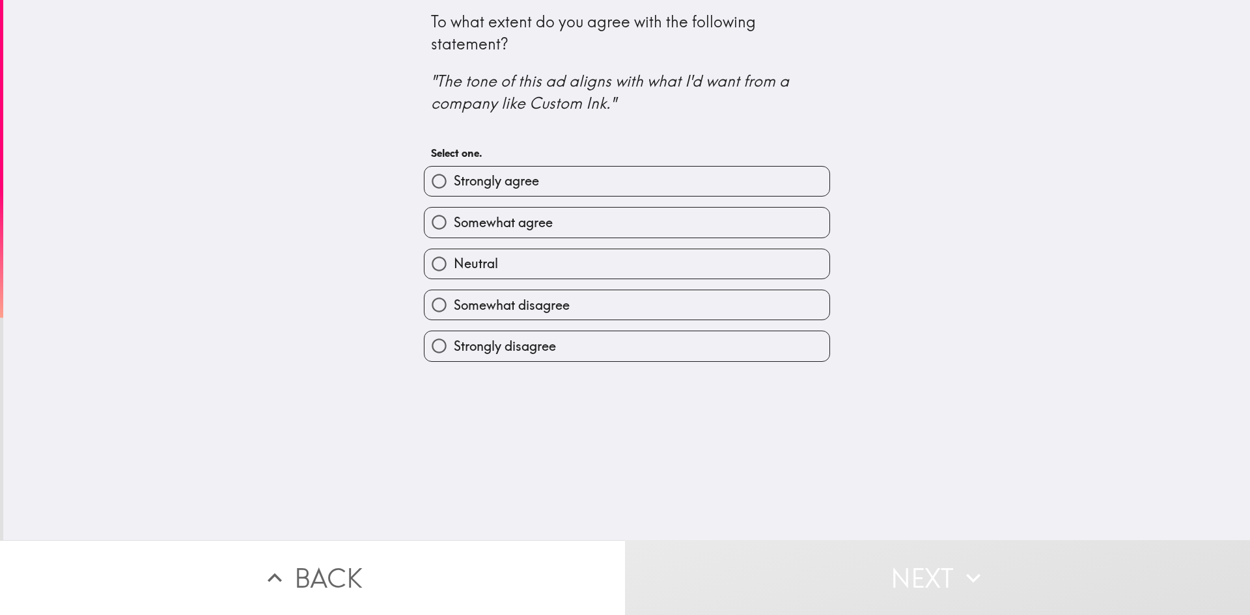
click at [494, 262] on label "Neutral" at bounding box center [627, 263] width 405 height 29
click at [454, 262] on input "Neutral" at bounding box center [439, 263] width 29 height 29
radio input "true"
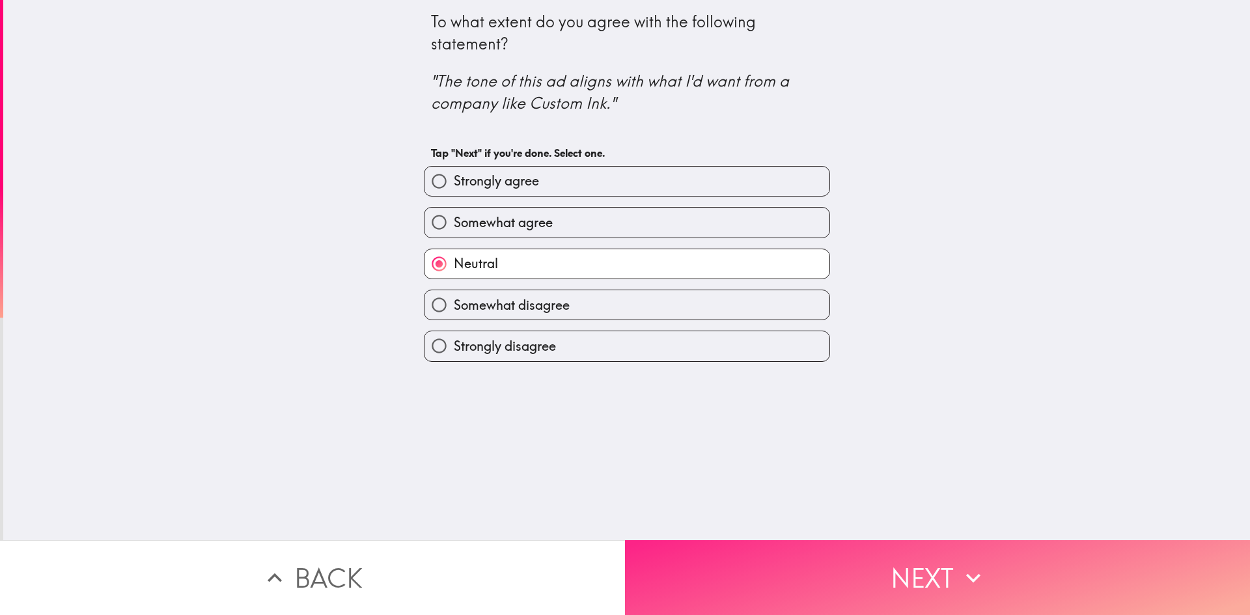
click at [688, 568] on button "Next" at bounding box center [937, 577] width 625 height 75
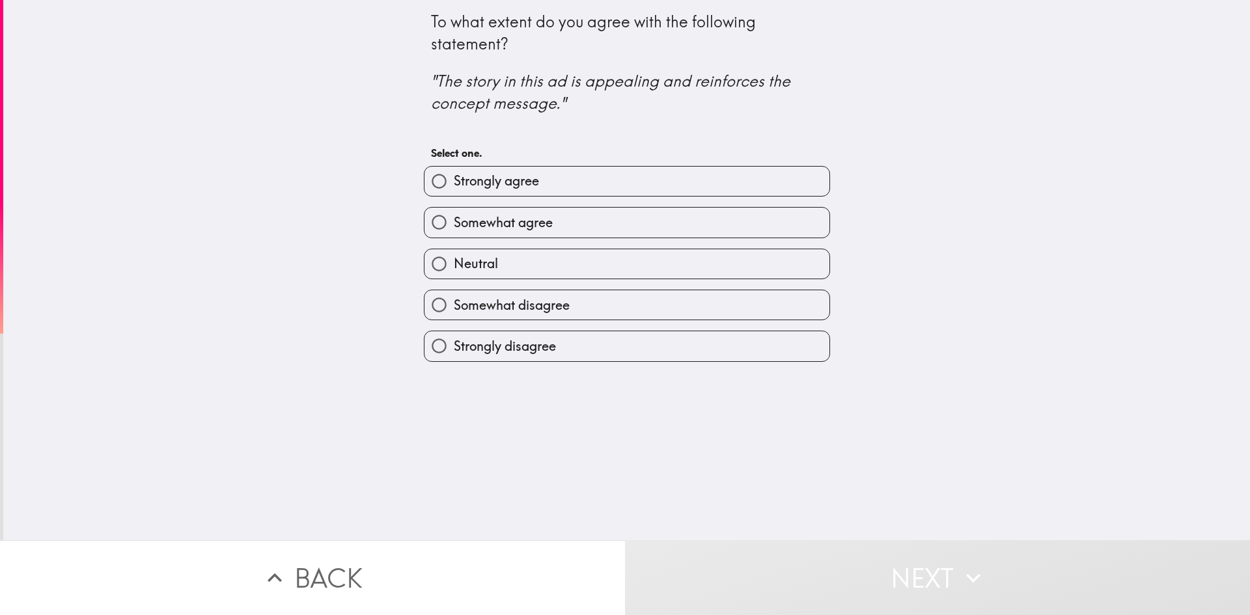
click at [465, 262] on span "Neutral" at bounding box center [476, 264] width 44 height 18
click at [454, 262] on input "Neutral" at bounding box center [439, 263] width 29 height 29
radio input "true"
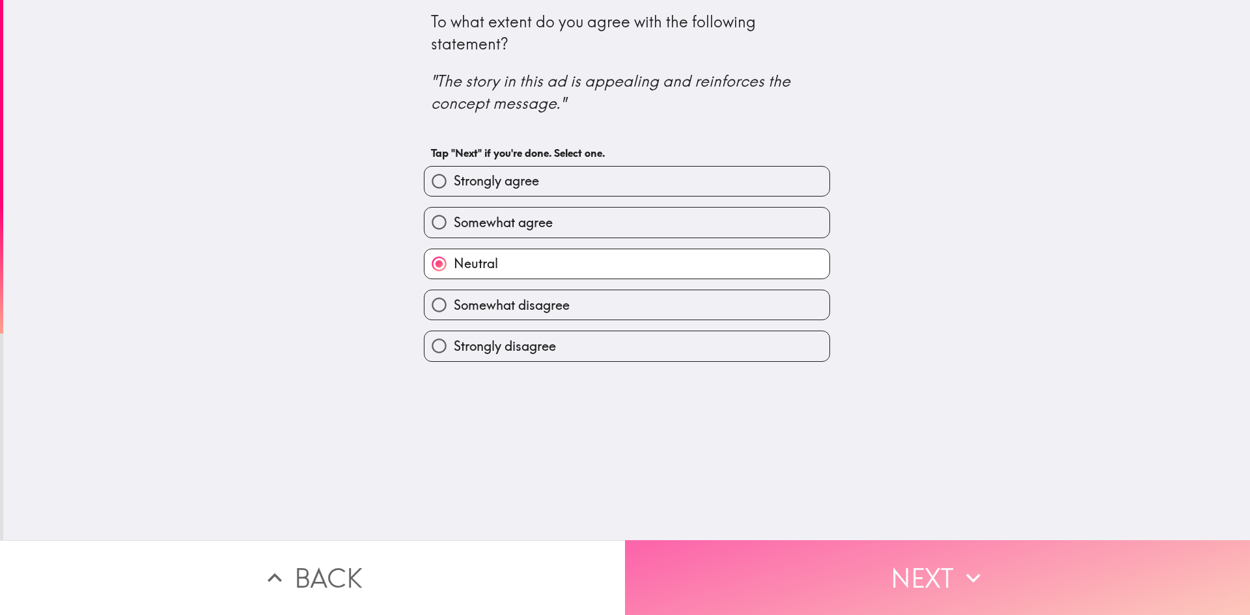
click at [738, 574] on button "Next" at bounding box center [937, 577] width 625 height 75
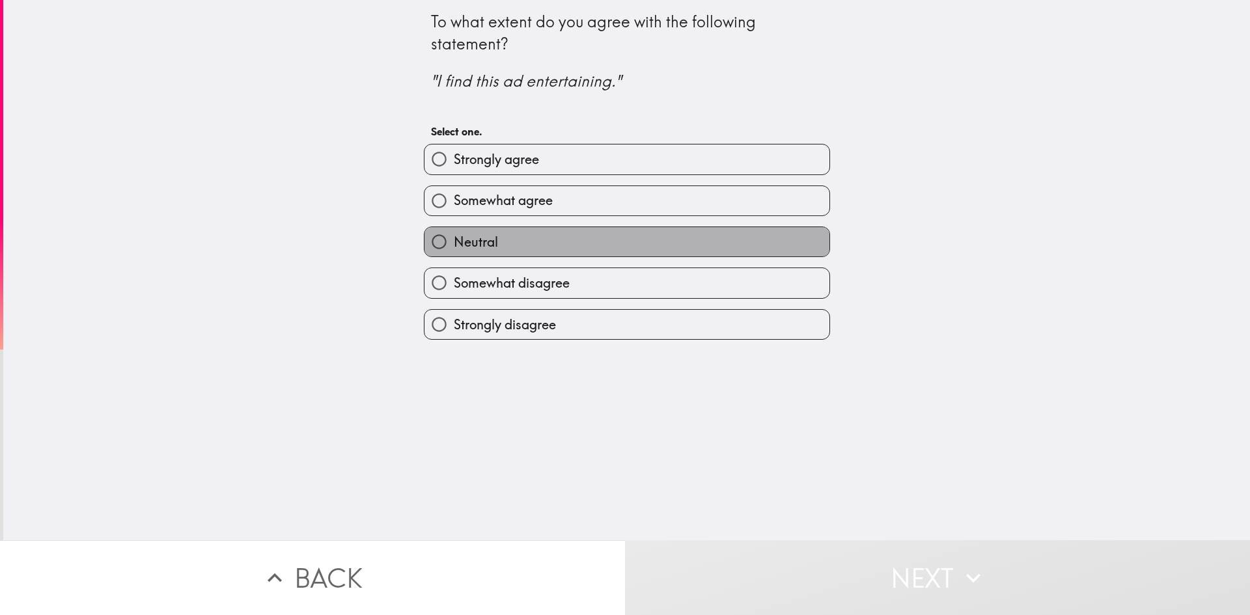
click at [475, 238] on span "Neutral" at bounding box center [476, 242] width 44 height 18
click at [454, 238] on input "Neutral" at bounding box center [439, 241] width 29 height 29
radio input "true"
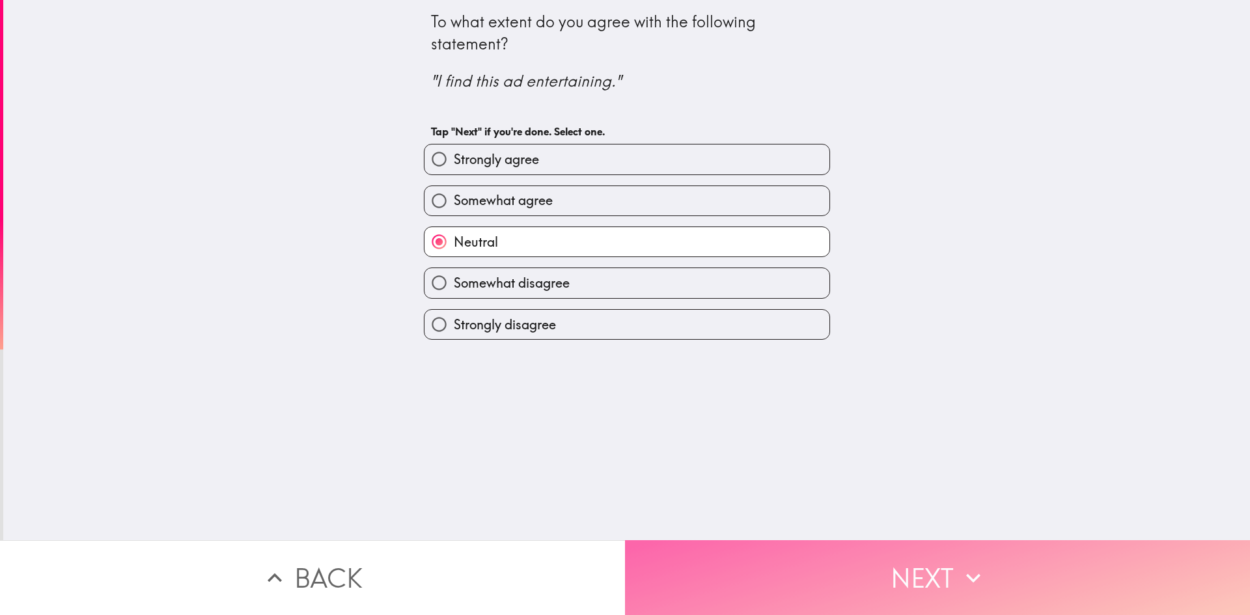
click at [703, 573] on button "Next" at bounding box center [937, 577] width 625 height 75
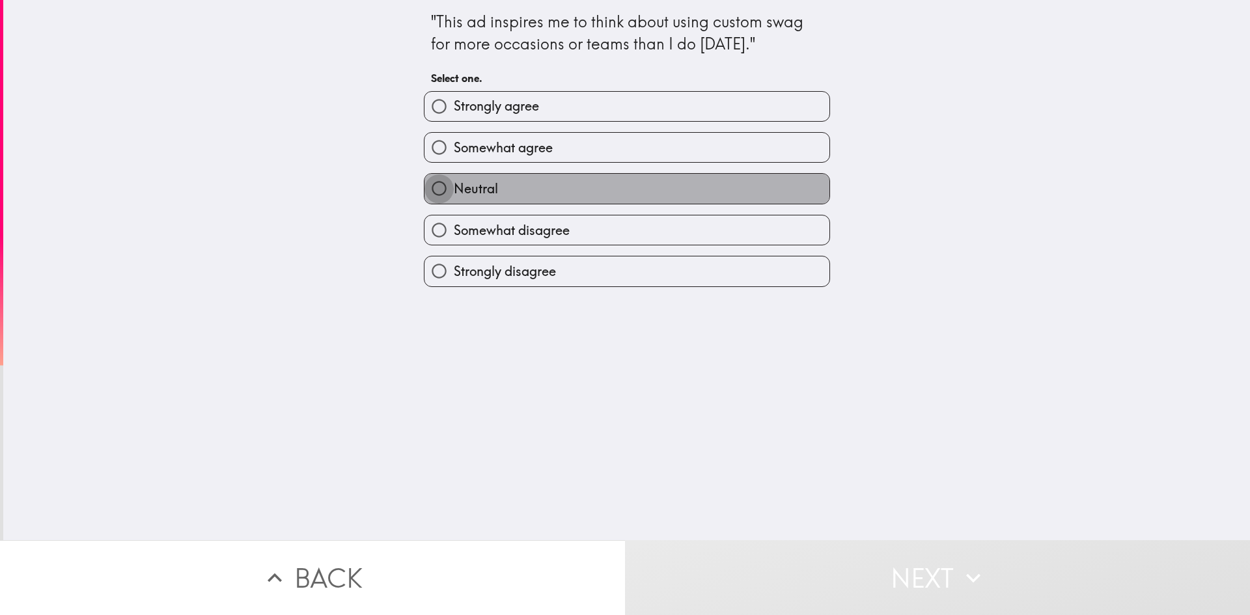
click at [431, 188] on input "Neutral" at bounding box center [439, 188] width 29 height 29
radio input "true"
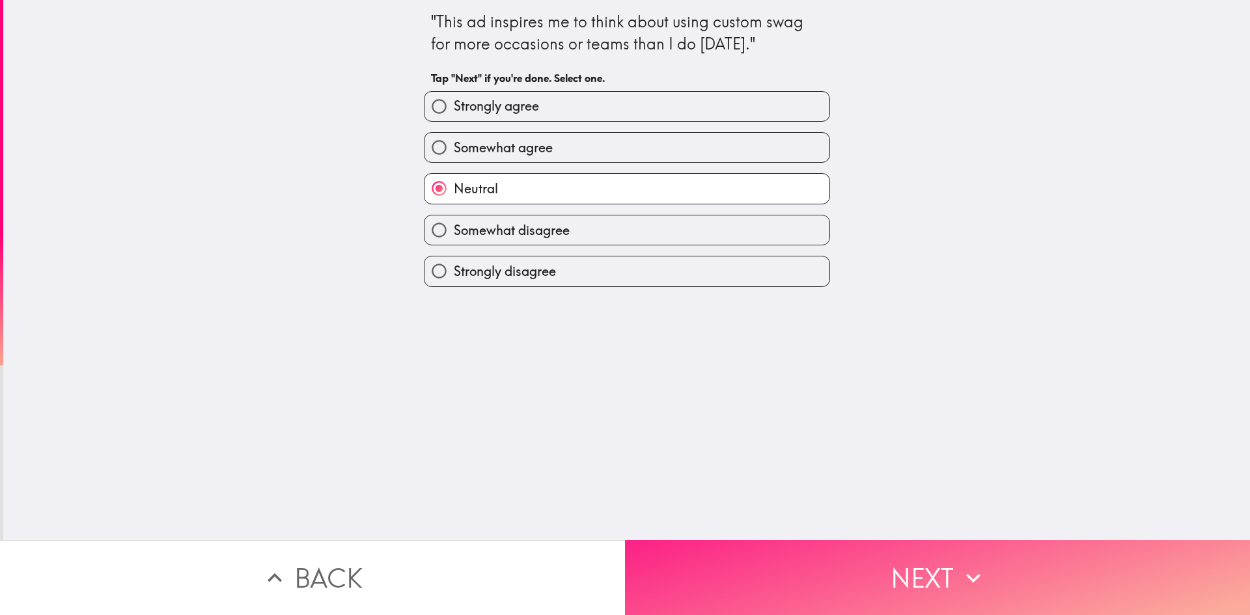
click at [752, 546] on button "Next" at bounding box center [937, 577] width 625 height 75
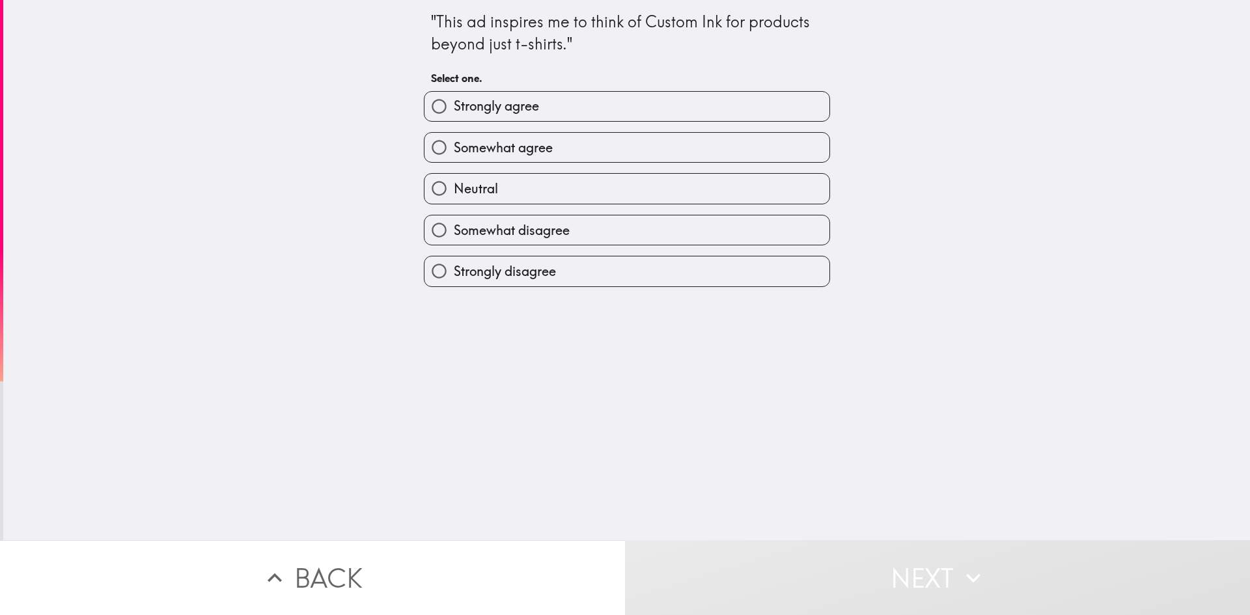
click at [454, 189] on span "Neutral" at bounding box center [476, 189] width 44 height 18
click at [450, 189] on input "Neutral" at bounding box center [439, 188] width 29 height 29
radio input "true"
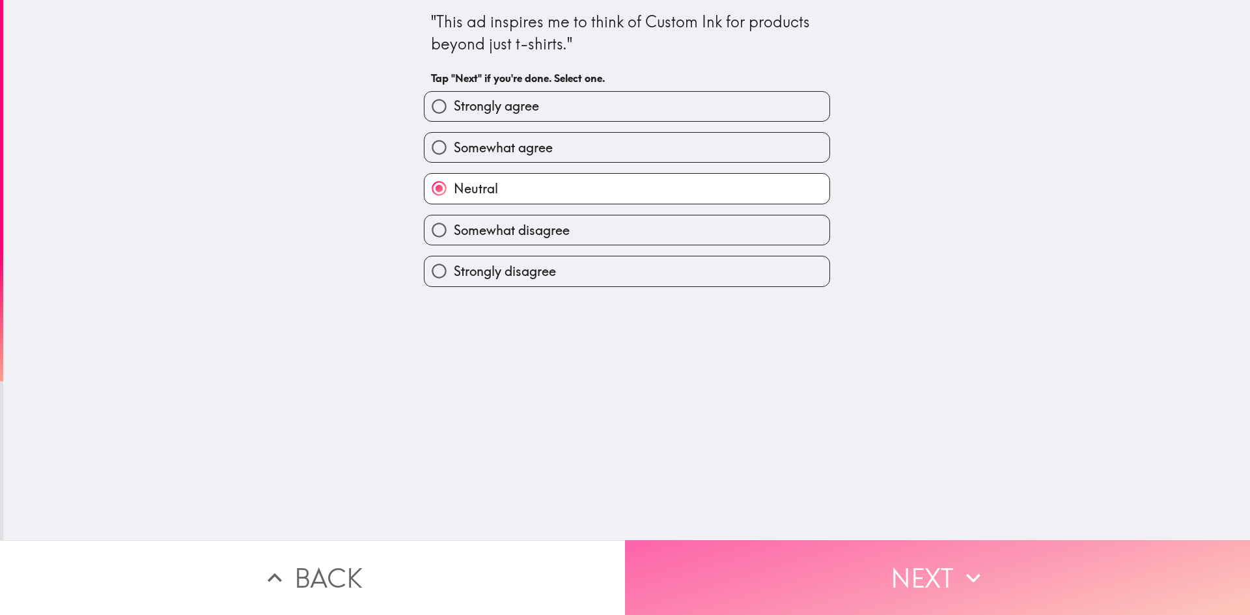
click at [740, 559] on button "Next" at bounding box center [937, 577] width 625 height 75
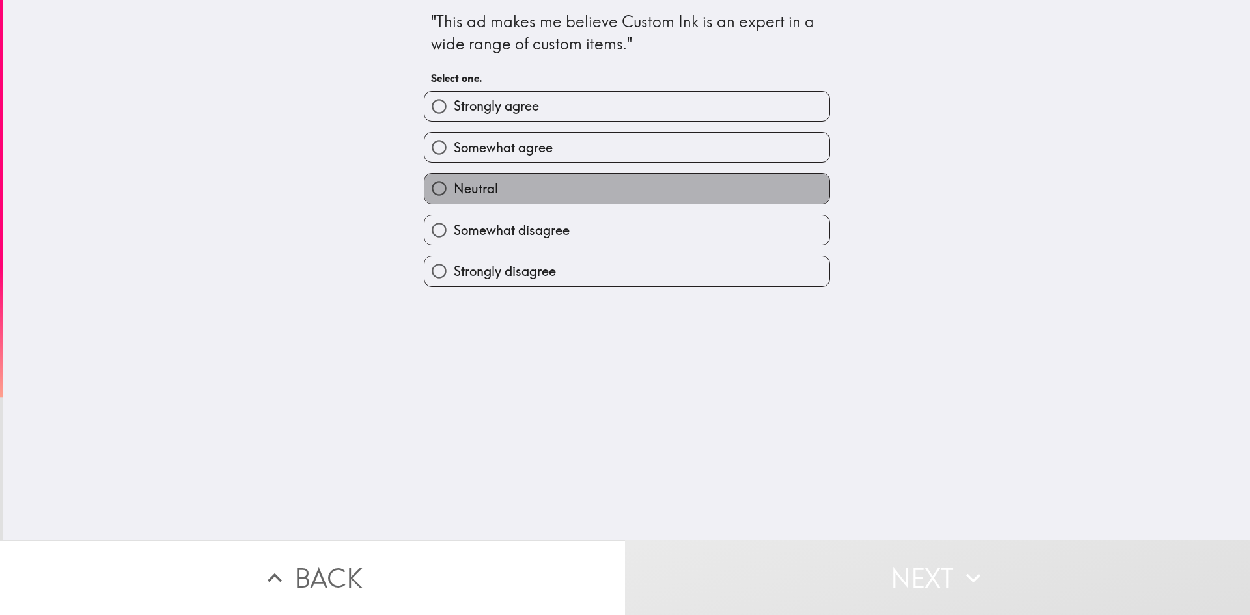
click at [503, 193] on label "Neutral" at bounding box center [627, 188] width 405 height 29
click at [454, 193] on input "Neutral" at bounding box center [439, 188] width 29 height 29
radio input "true"
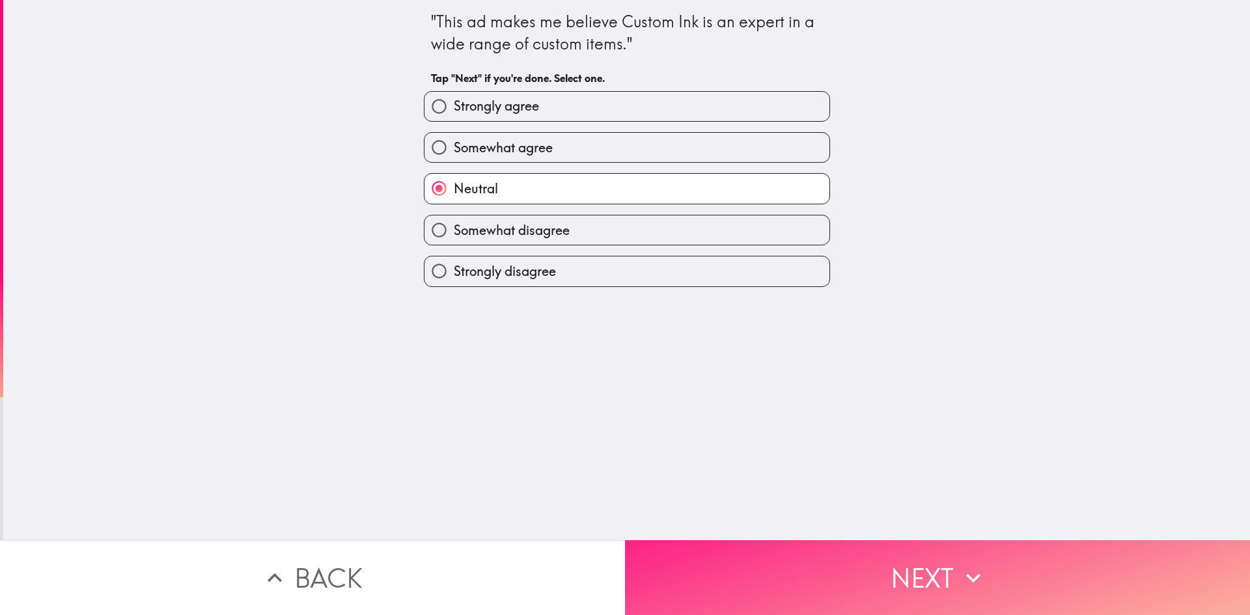
click at [785, 544] on button "Next" at bounding box center [937, 577] width 625 height 75
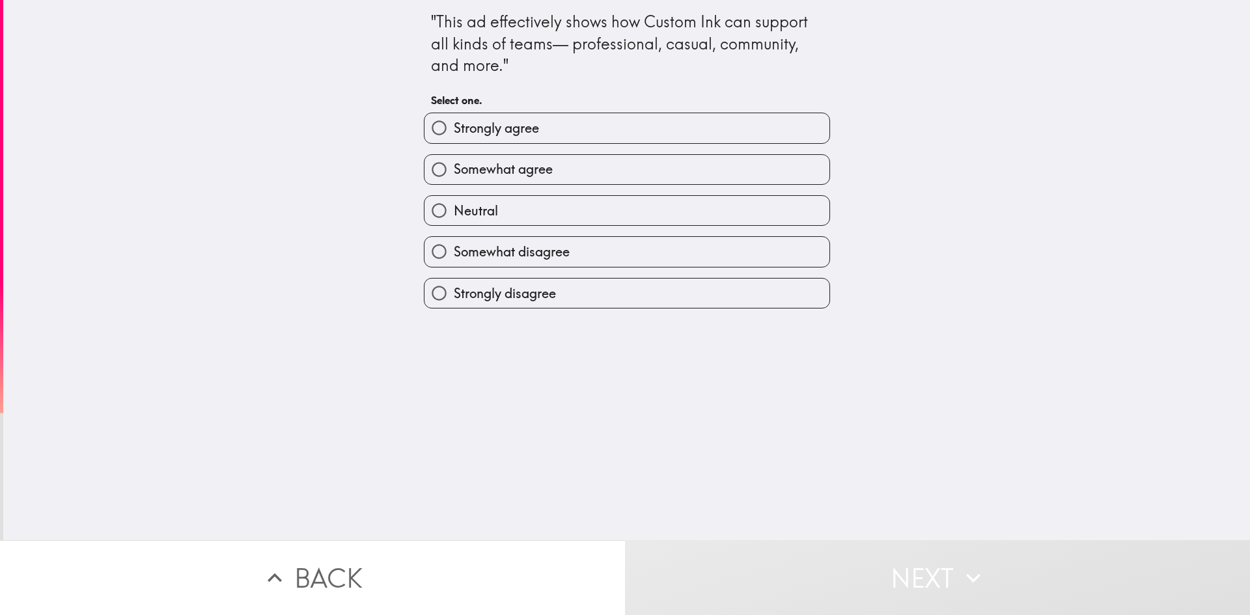
click at [505, 216] on label "Neutral" at bounding box center [627, 210] width 405 height 29
click at [454, 216] on input "Neutral" at bounding box center [439, 210] width 29 height 29
radio input "true"
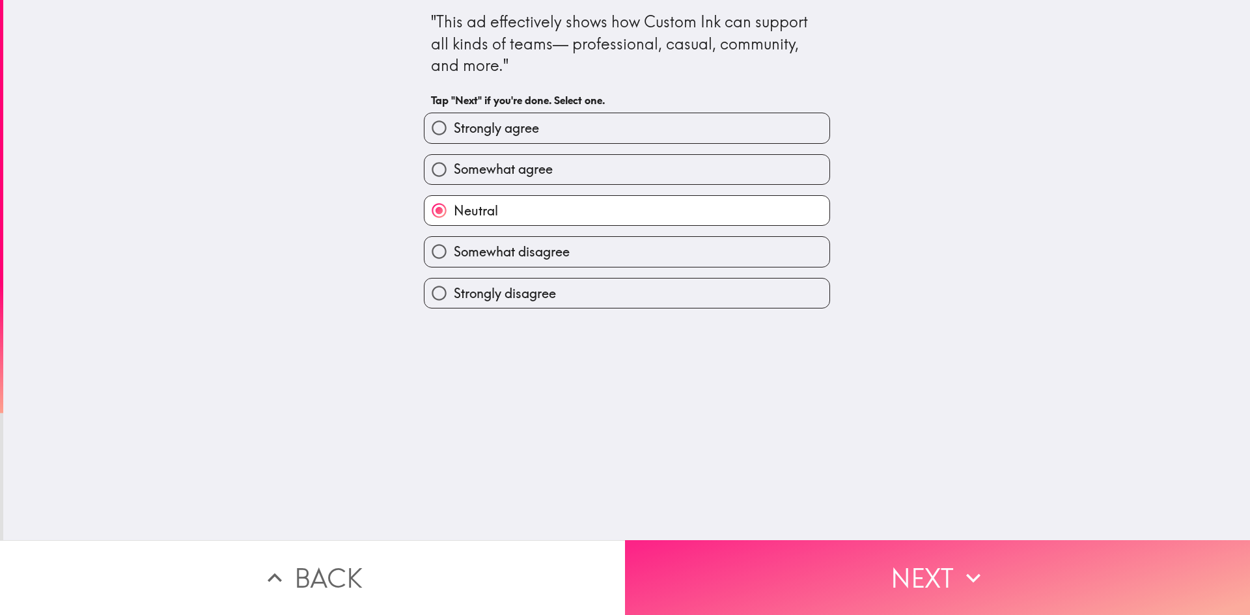
click at [694, 565] on button "Next" at bounding box center [937, 577] width 625 height 75
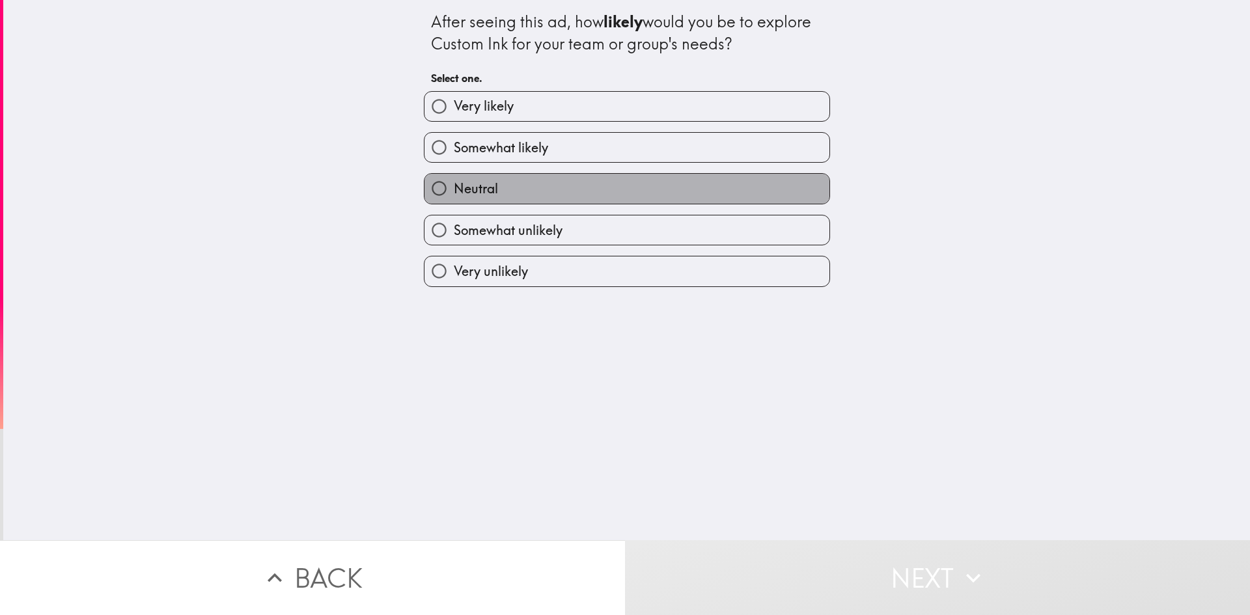
click at [468, 189] on span "Neutral" at bounding box center [476, 189] width 44 height 18
click at [454, 189] on input "Neutral" at bounding box center [439, 188] width 29 height 29
radio input "true"
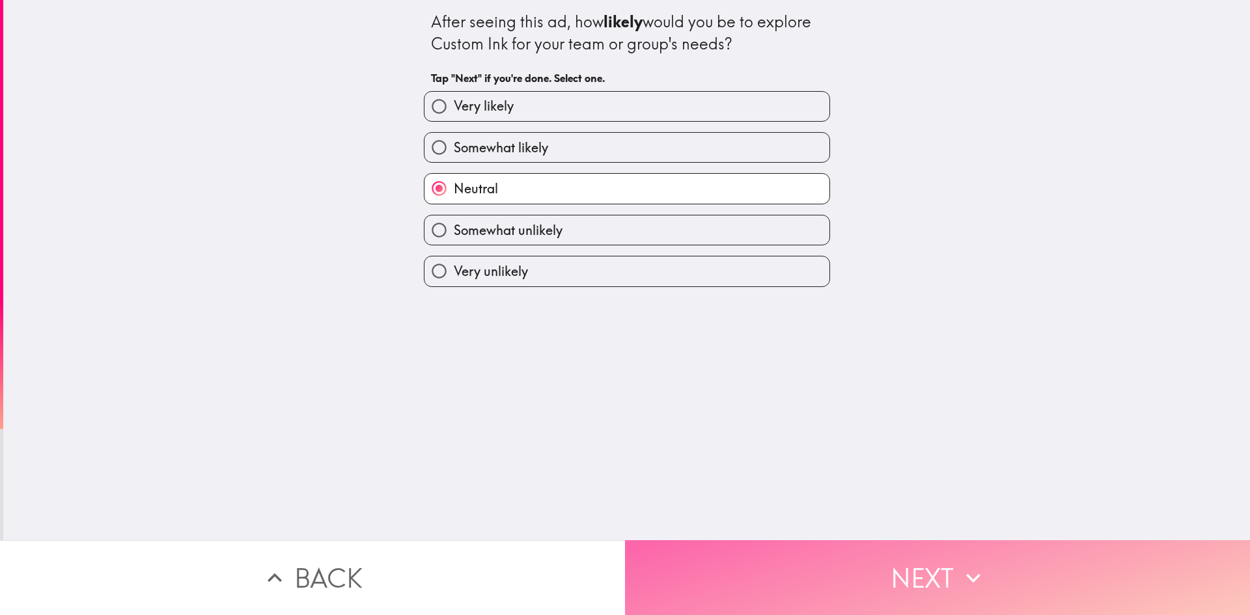
click at [688, 569] on button "Next" at bounding box center [937, 577] width 625 height 75
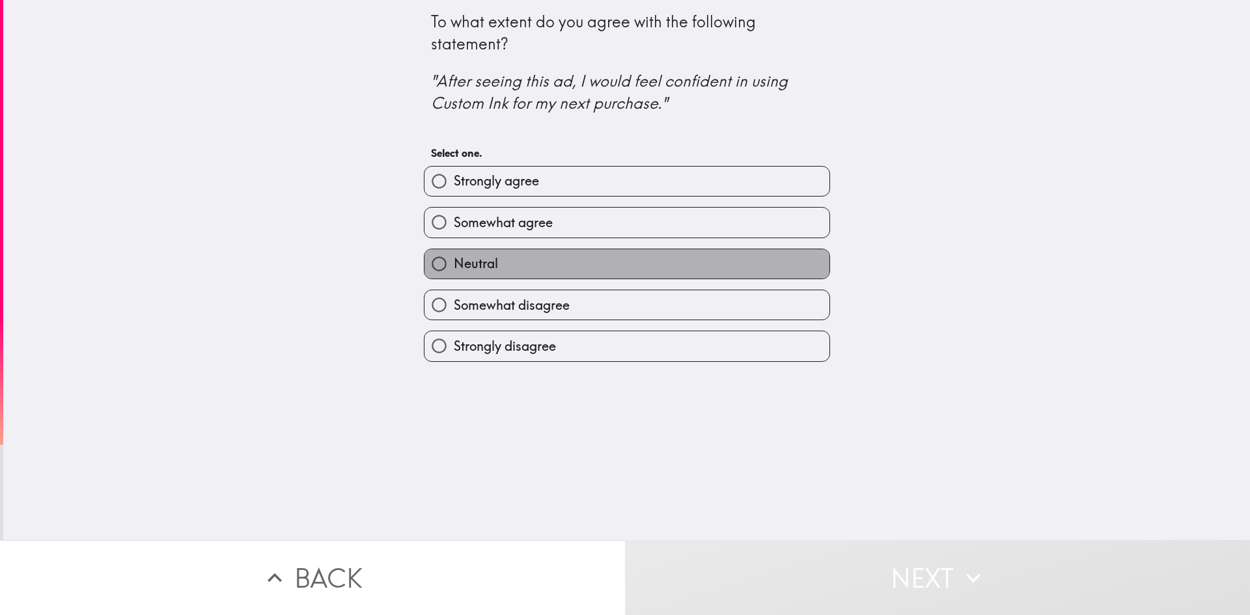
click at [507, 267] on label "Neutral" at bounding box center [627, 263] width 405 height 29
click at [454, 267] on input "Neutral" at bounding box center [439, 263] width 29 height 29
radio input "true"
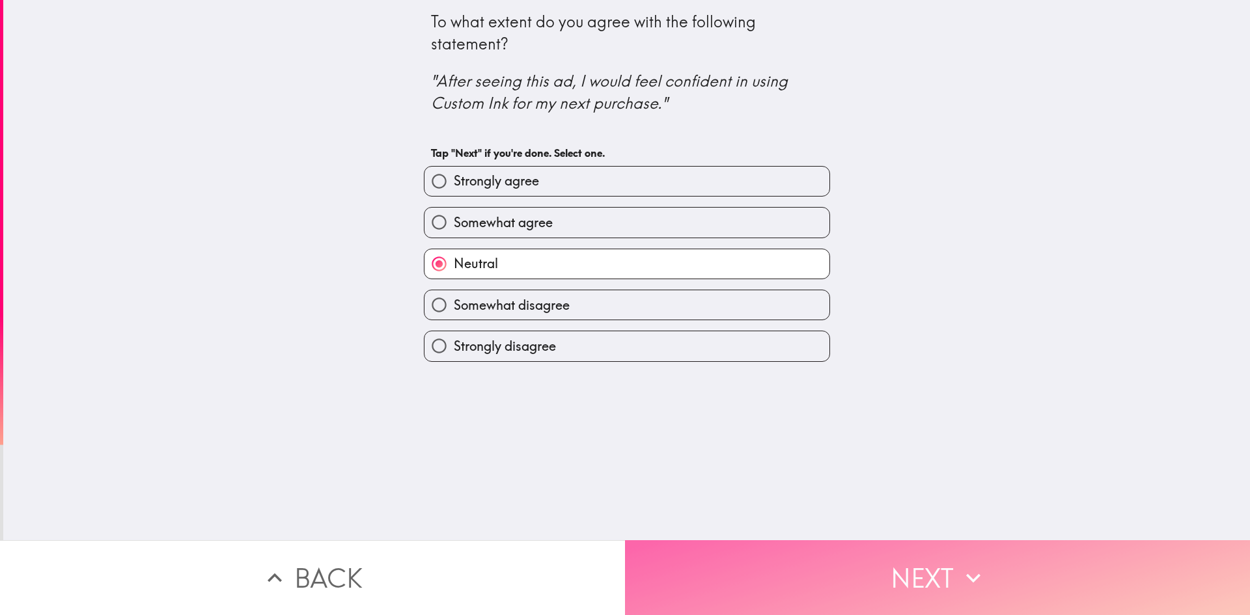
click at [674, 557] on button "Next" at bounding box center [937, 577] width 625 height 75
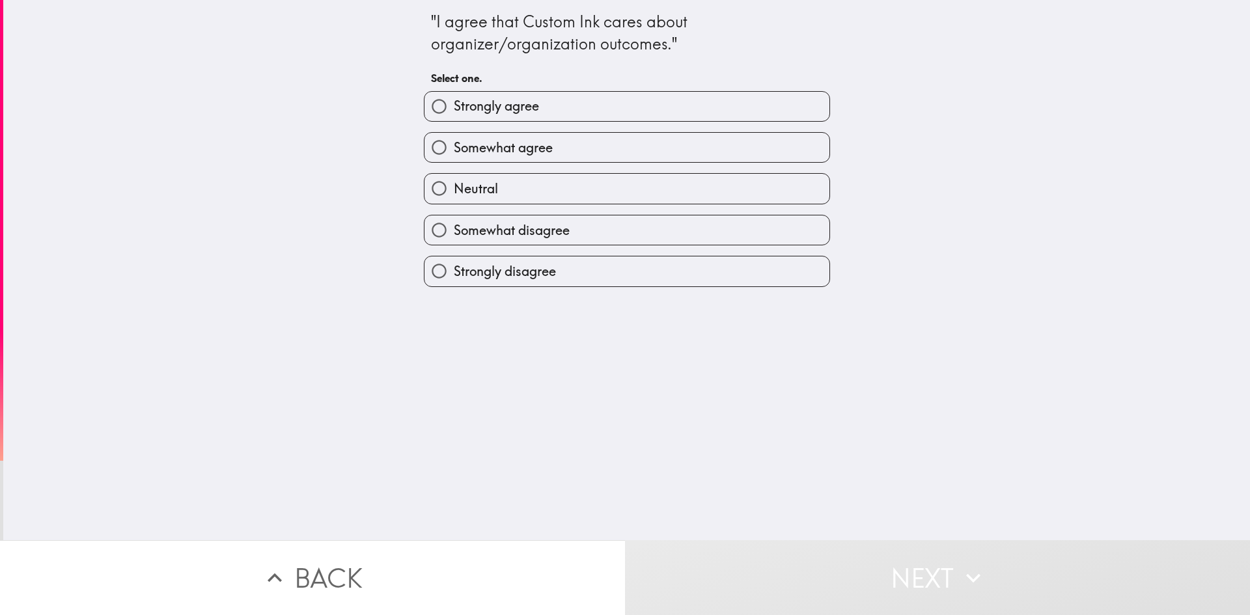
click at [456, 193] on span "Neutral" at bounding box center [476, 189] width 44 height 18
click at [454, 193] on input "Neutral" at bounding box center [439, 188] width 29 height 29
radio input "true"
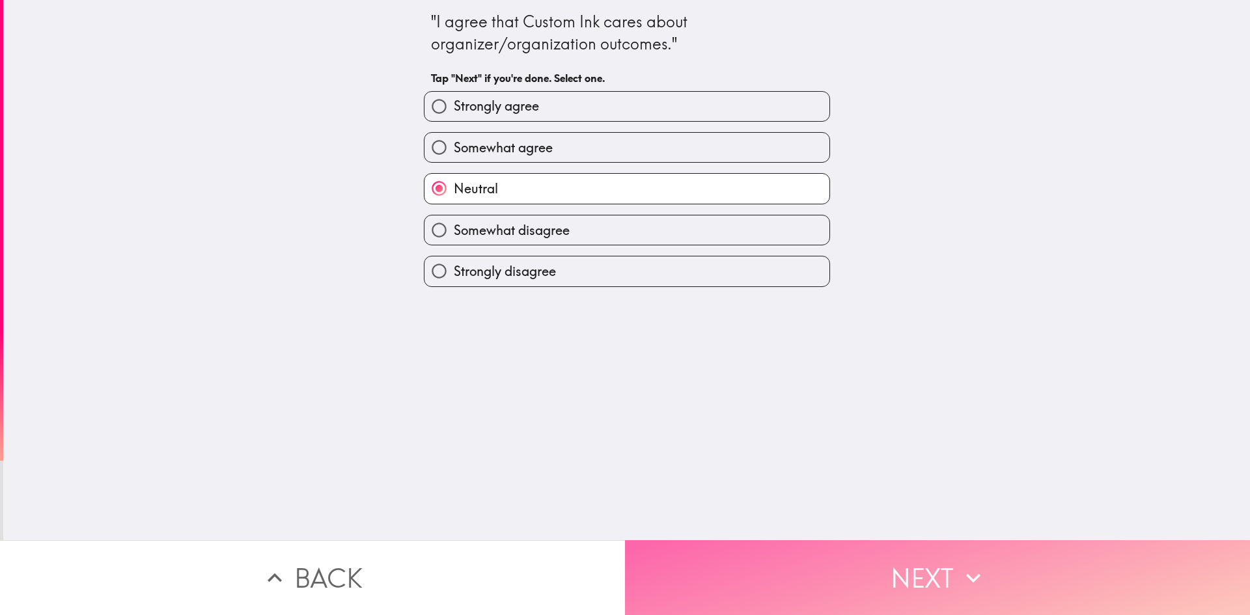
click at [708, 557] on button "Next" at bounding box center [937, 577] width 625 height 75
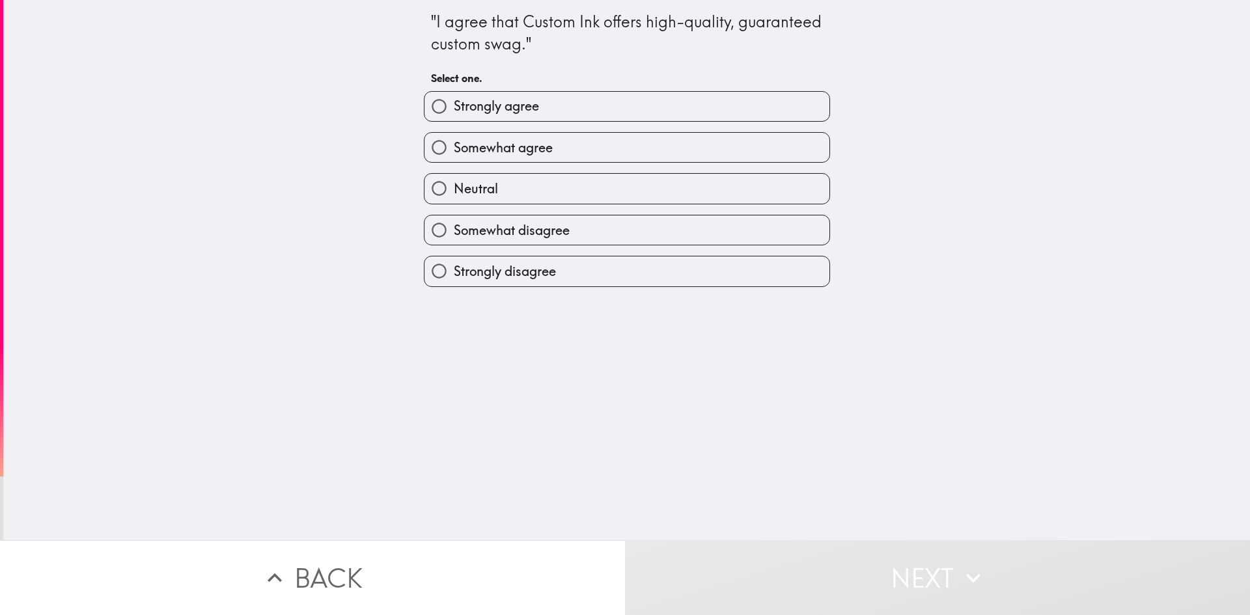
click at [499, 188] on label "Neutral" at bounding box center [627, 188] width 405 height 29
click at [454, 188] on input "Neutral" at bounding box center [439, 188] width 29 height 29
radio input "true"
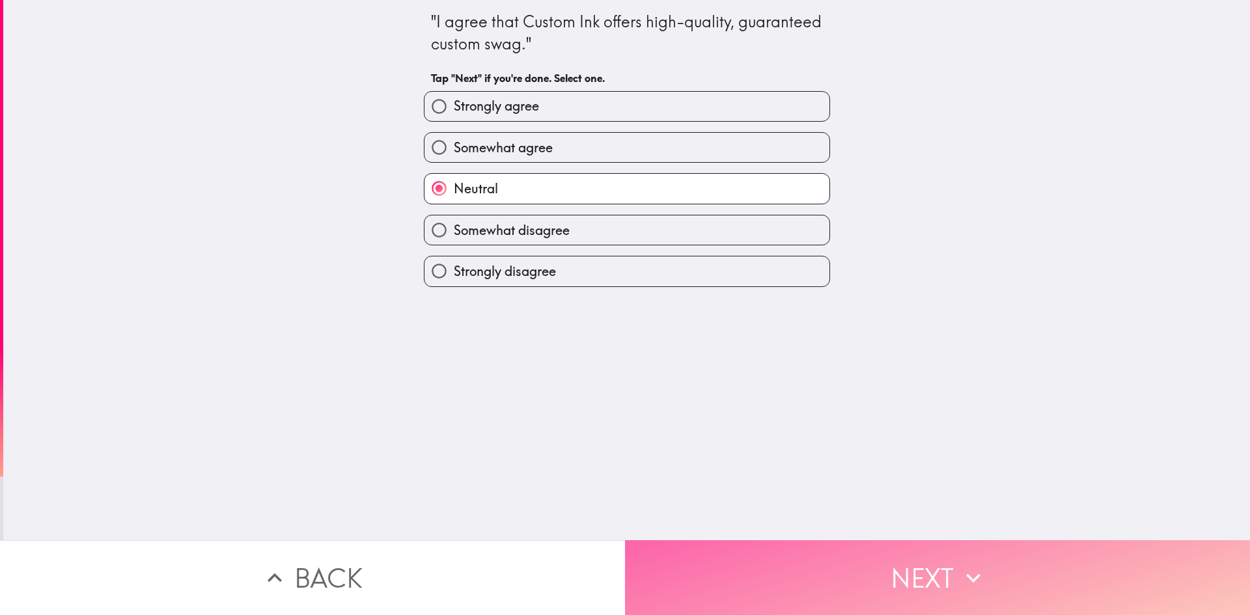
click at [733, 573] on button "Next" at bounding box center [937, 577] width 625 height 75
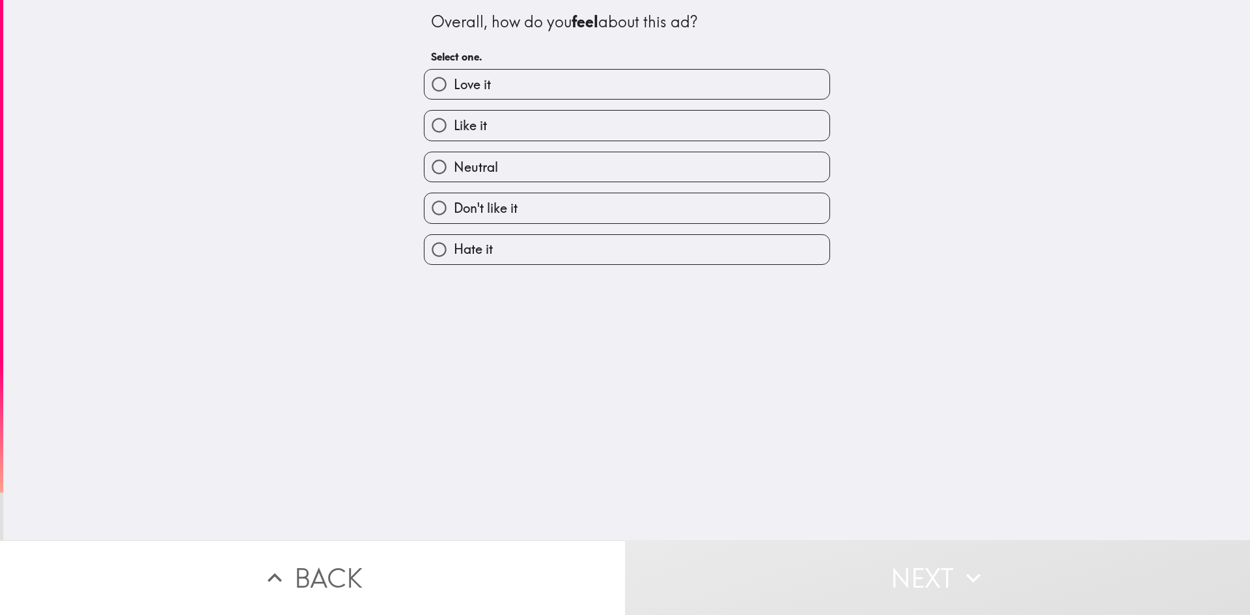
click at [484, 171] on span "Neutral" at bounding box center [476, 167] width 44 height 18
click at [454, 171] on input "Neutral" at bounding box center [439, 166] width 29 height 29
radio input "true"
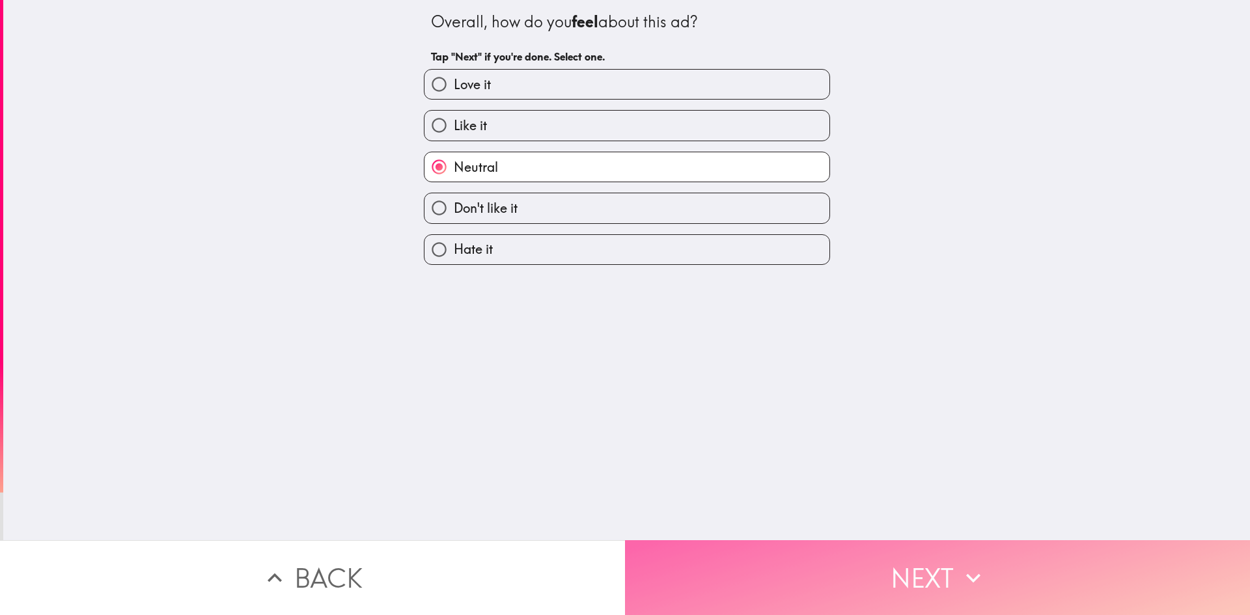
click at [743, 578] on button "Next" at bounding box center [937, 577] width 625 height 75
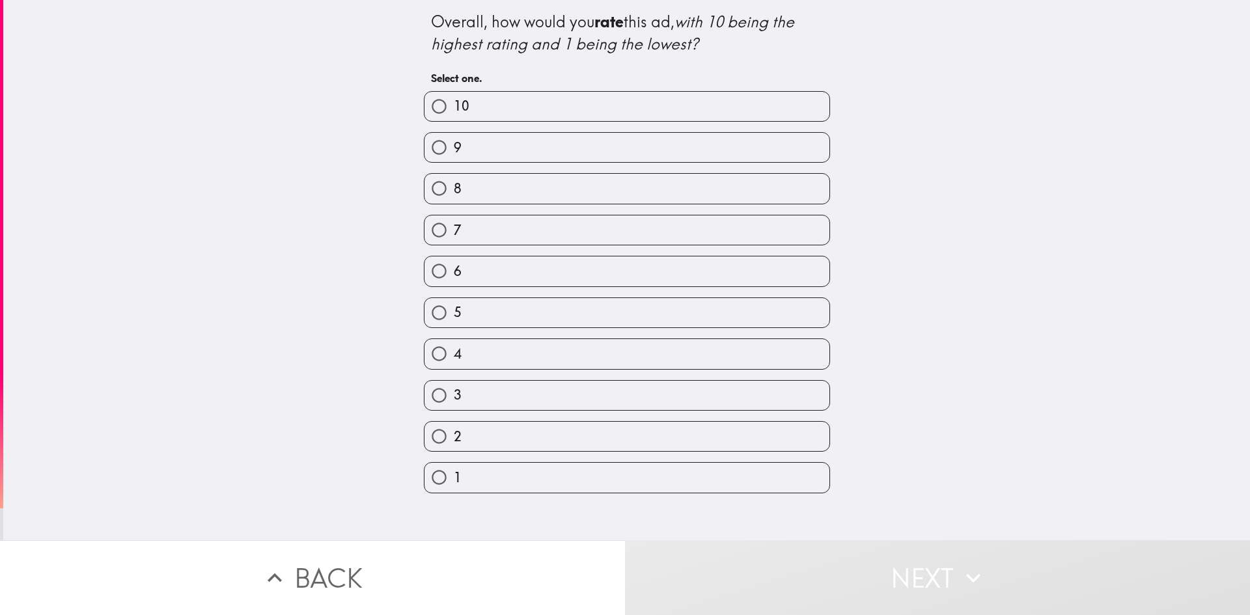
click at [488, 316] on label "5" at bounding box center [627, 312] width 405 height 29
click at [454, 316] on input "5" at bounding box center [439, 312] width 29 height 29
radio input "true"
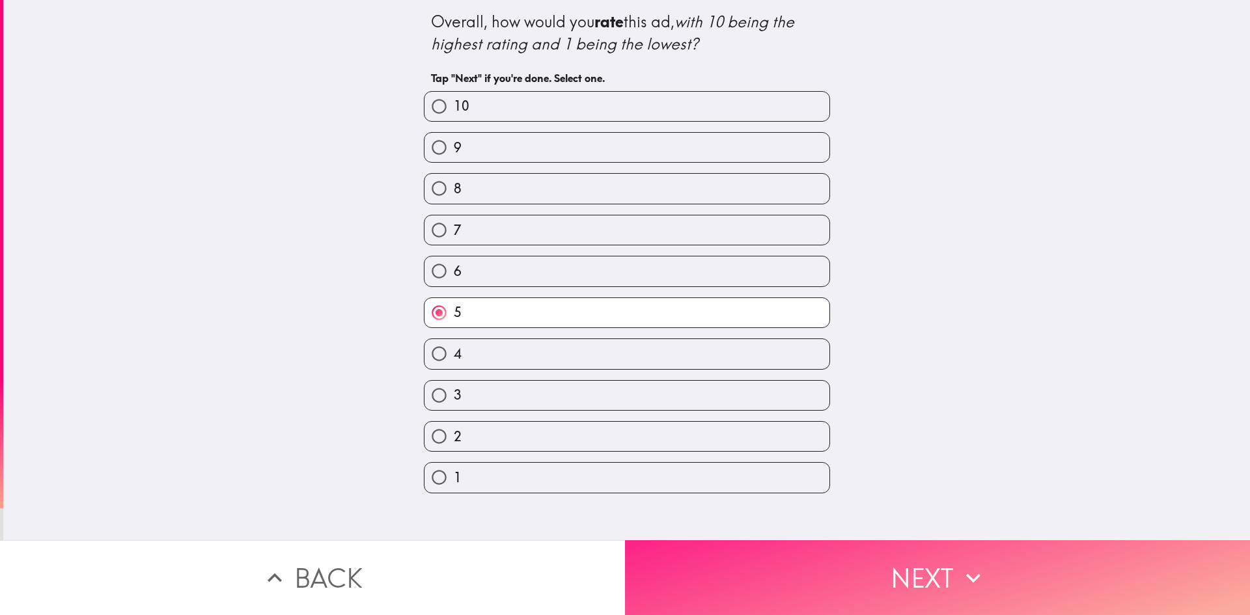
click at [770, 566] on button "Next" at bounding box center [937, 577] width 625 height 75
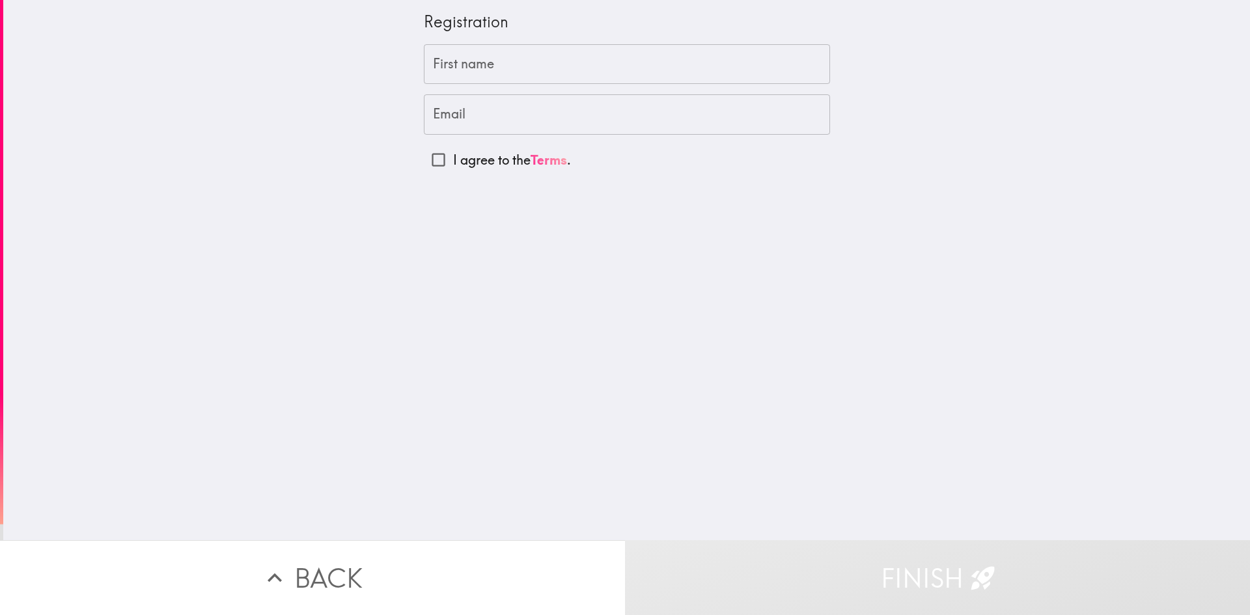
click at [540, 160] on link "Terms" at bounding box center [549, 160] width 36 height 16
